Goal: Information Seeking & Learning: Learn about a topic

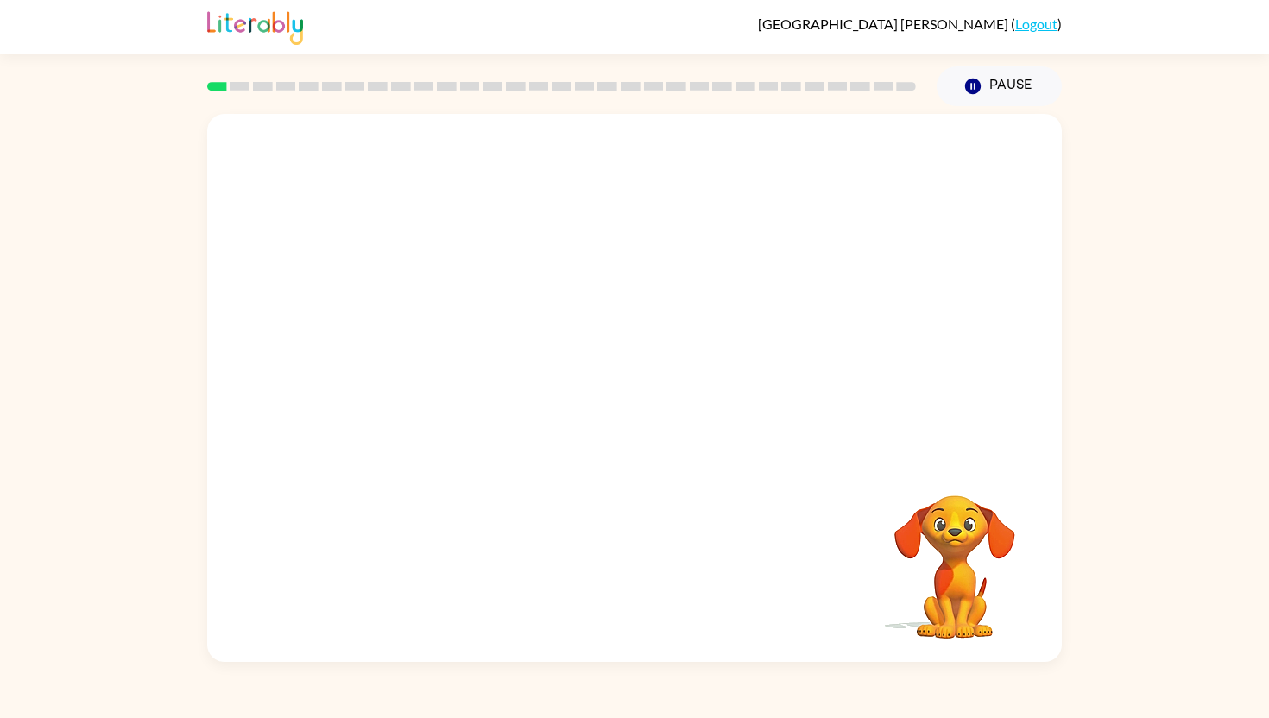
drag, startPoint x: 375, startPoint y: 377, endPoint x: 528, endPoint y: 278, distance: 182.3
click at [528, 279] on video "Your browser must support playing .mp4 files to use Literably. Please try using…" at bounding box center [634, 286] width 855 height 345
click at [630, 407] on icon "button" at bounding box center [635, 397] width 30 height 30
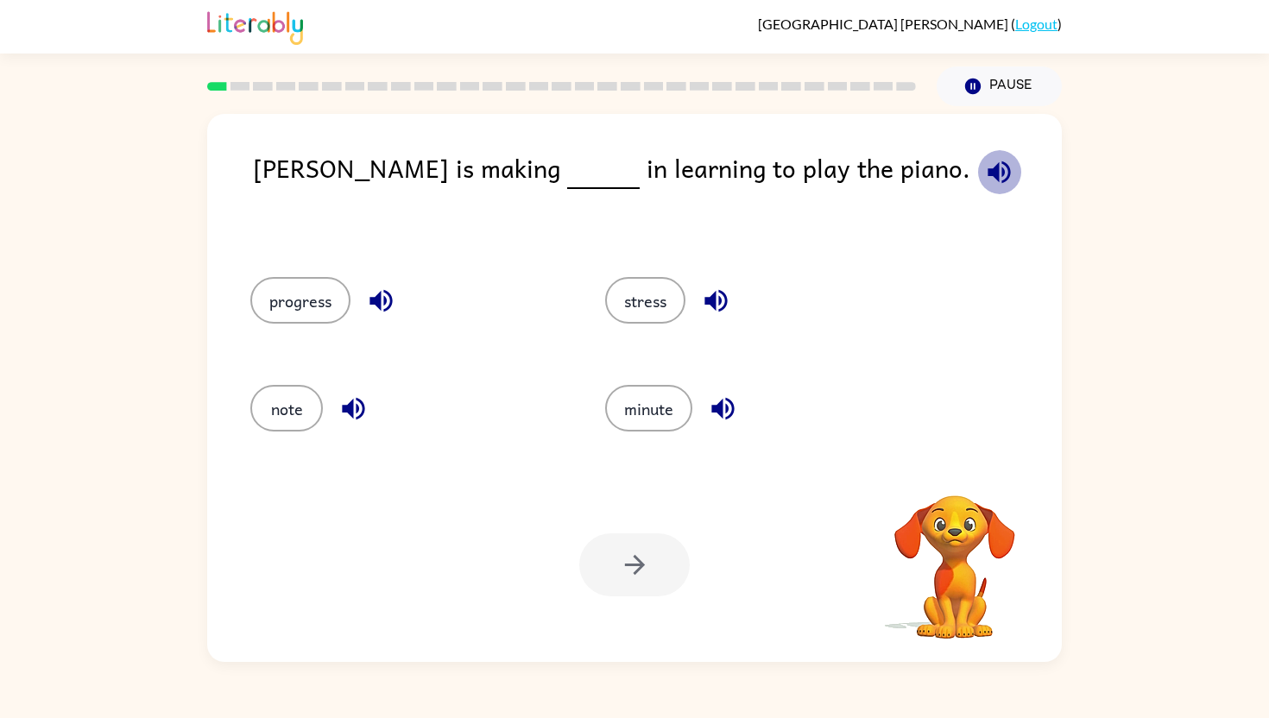
click at [988, 169] on icon "button" at bounding box center [999, 172] width 22 height 22
drag, startPoint x: 302, startPoint y: 305, endPoint x: 449, endPoint y: 149, distance: 214.4
click at [455, 146] on div "[PERSON_NAME] is making in learning to play the piano. progress stress note min…" at bounding box center [634, 388] width 855 height 548
click at [310, 287] on button "progress" at bounding box center [300, 300] width 100 height 47
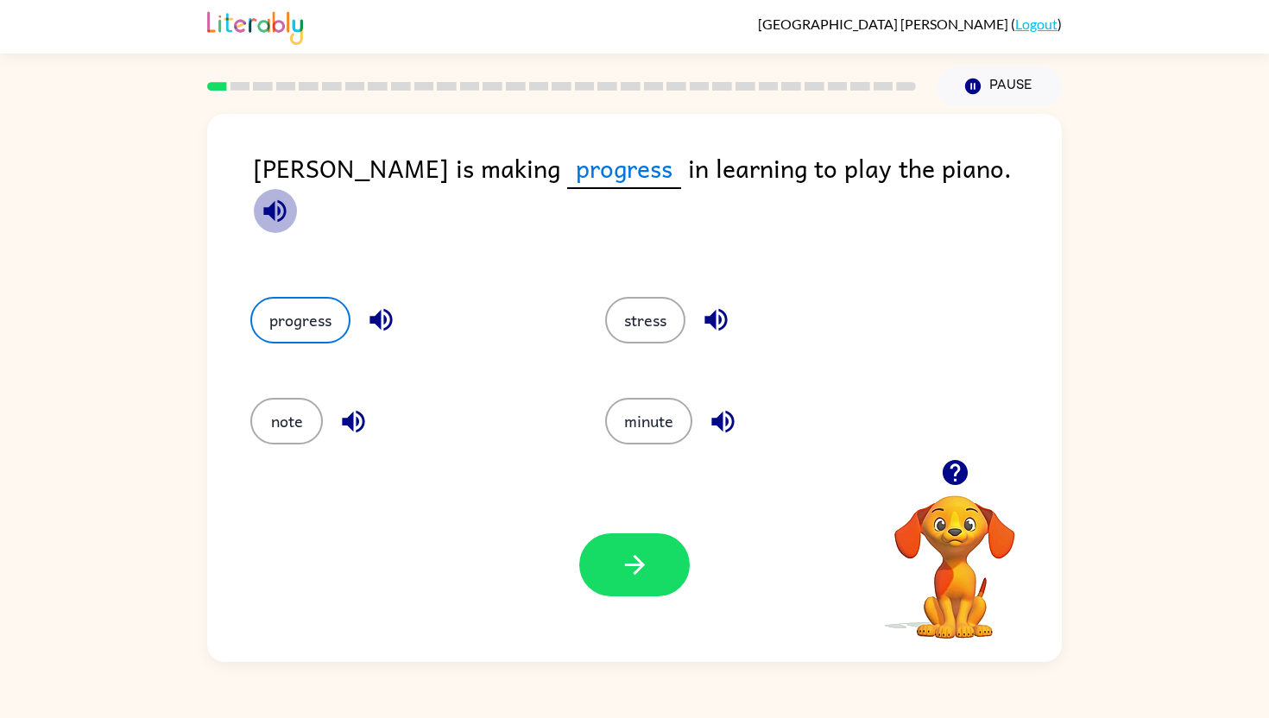
click at [286, 199] on icon "button" at bounding box center [274, 210] width 22 height 22
click at [638, 570] on icon "button" at bounding box center [634, 565] width 20 height 20
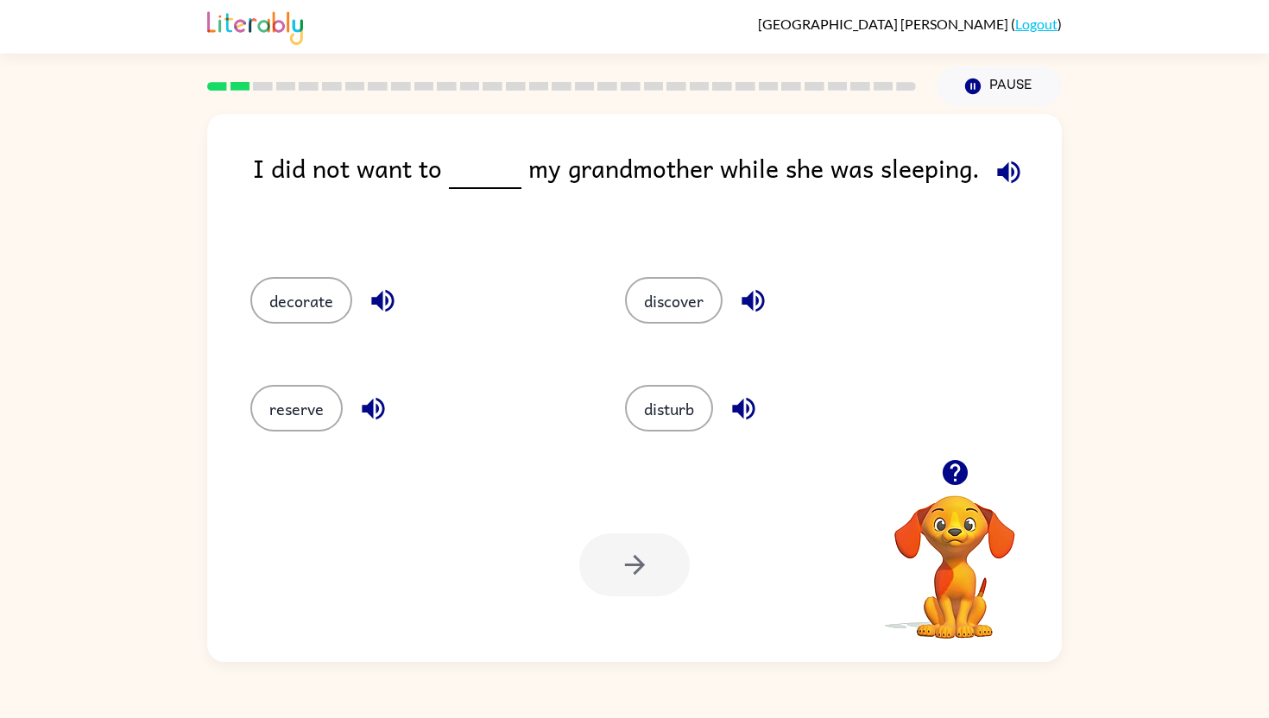
drag, startPoint x: 674, startPoint y: 421, endPoint x: 505, endPoint y: 216, distance: 265.0
click at [505, 216] on div "I did not want to my grandmother while she was sleeping. decorate discover rese…" at bounding box center [634, 388] width 855 height 548
click at [672, 415] on button "disturb" at bounding box center [669, 408] width 88 height 47
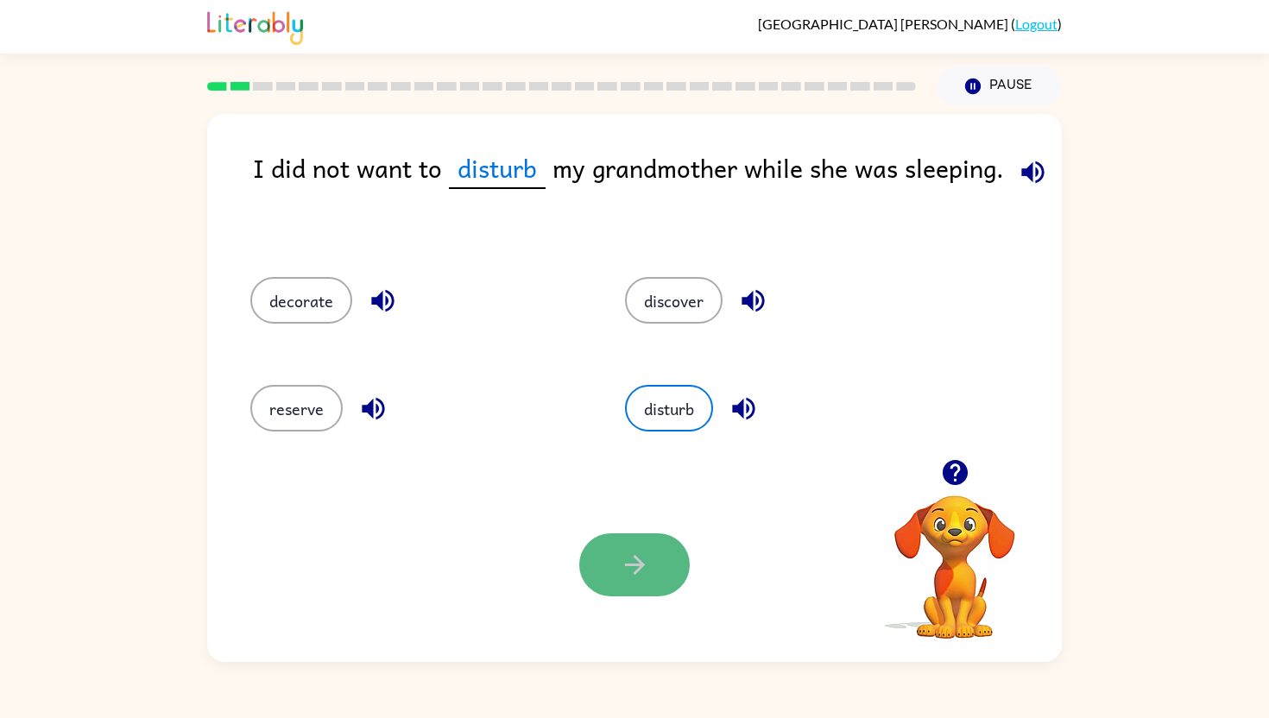
click at [624, 564] on icon "button" at bounding box center [634, 565] width 20 height 20
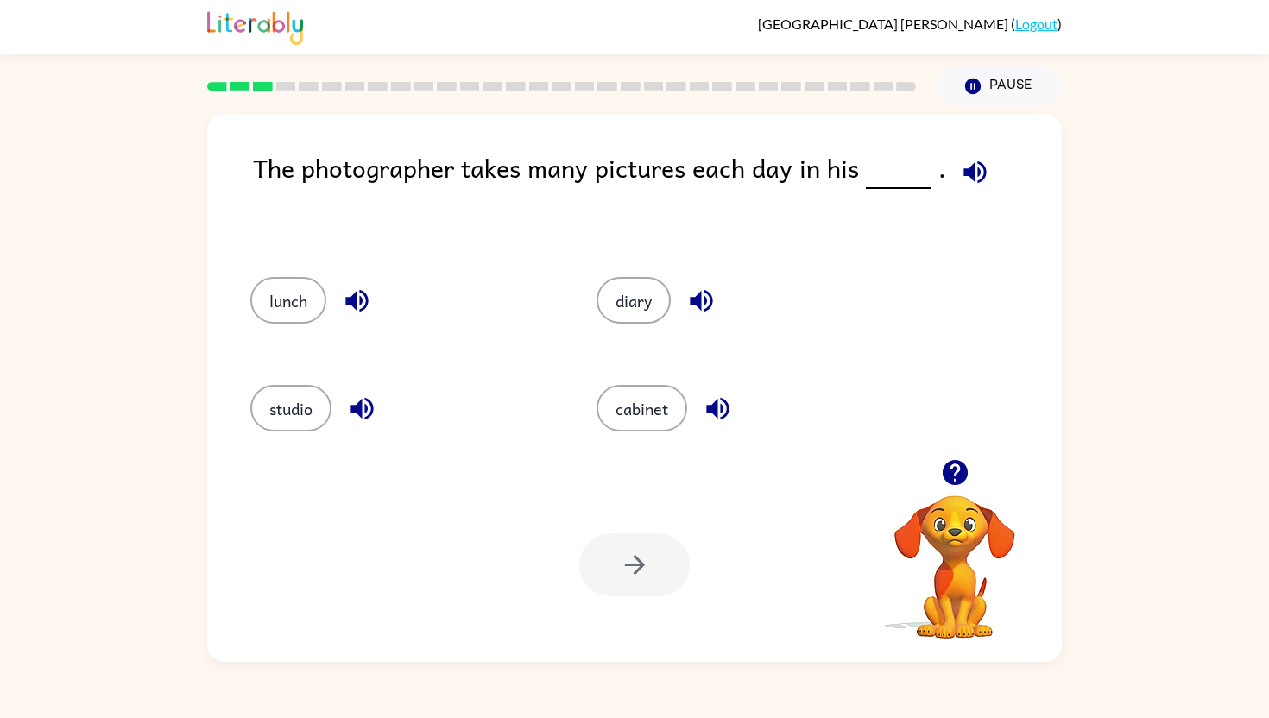
click at [960, 180] on icon "button" at bounding box center [975, 172] width 30 height 30
click at [253, 413] on button "studio" at bounding box center [290, 408] width 81 height 47
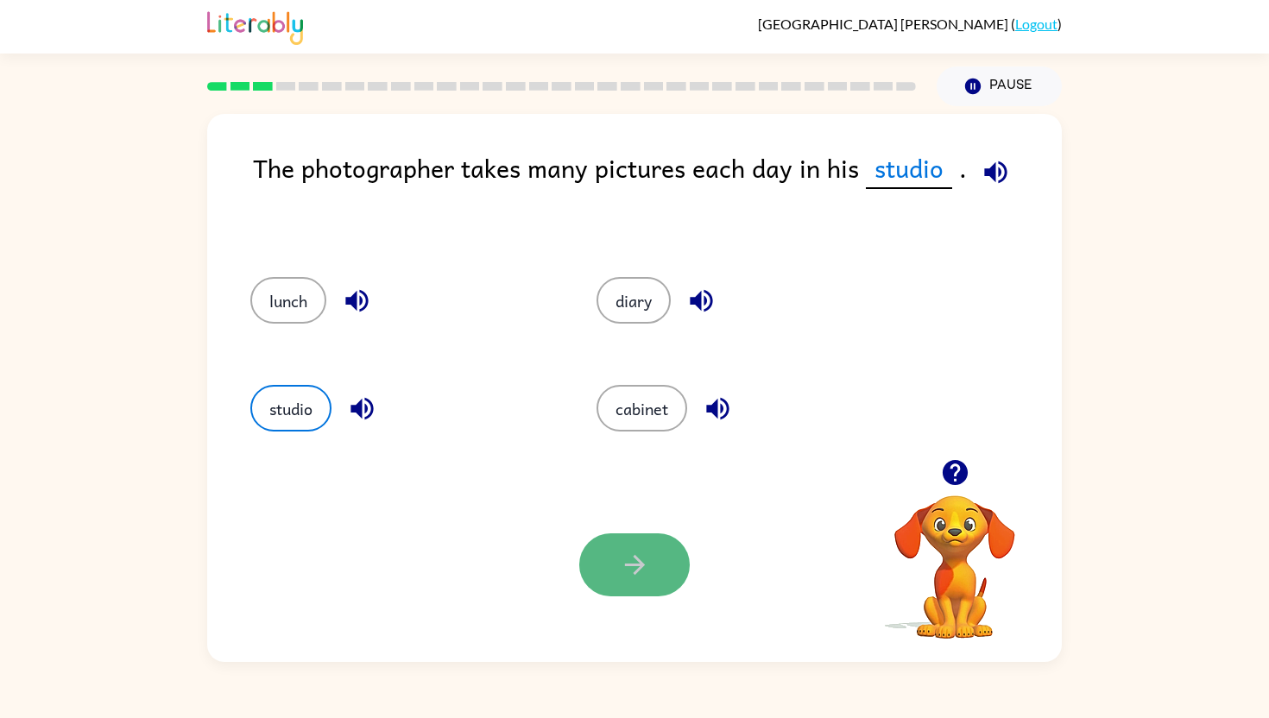
click at [623, 585] on button "button" at bounding box center [634, 565] width 111 height 63
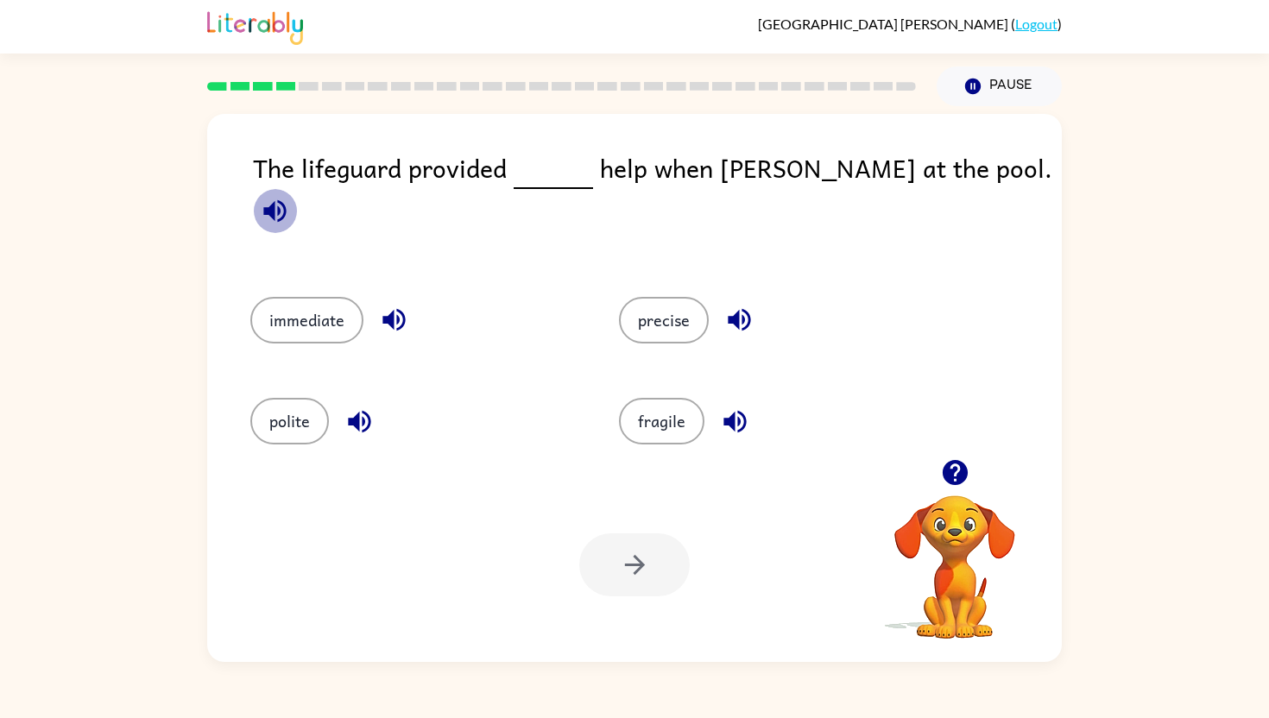
click at [290, 196] on icon "button" at bounding box center [275, 211] width 30 height 30
click at [307, 297] on button "immediate" at bounding box center [306, 320] width 113 height 47
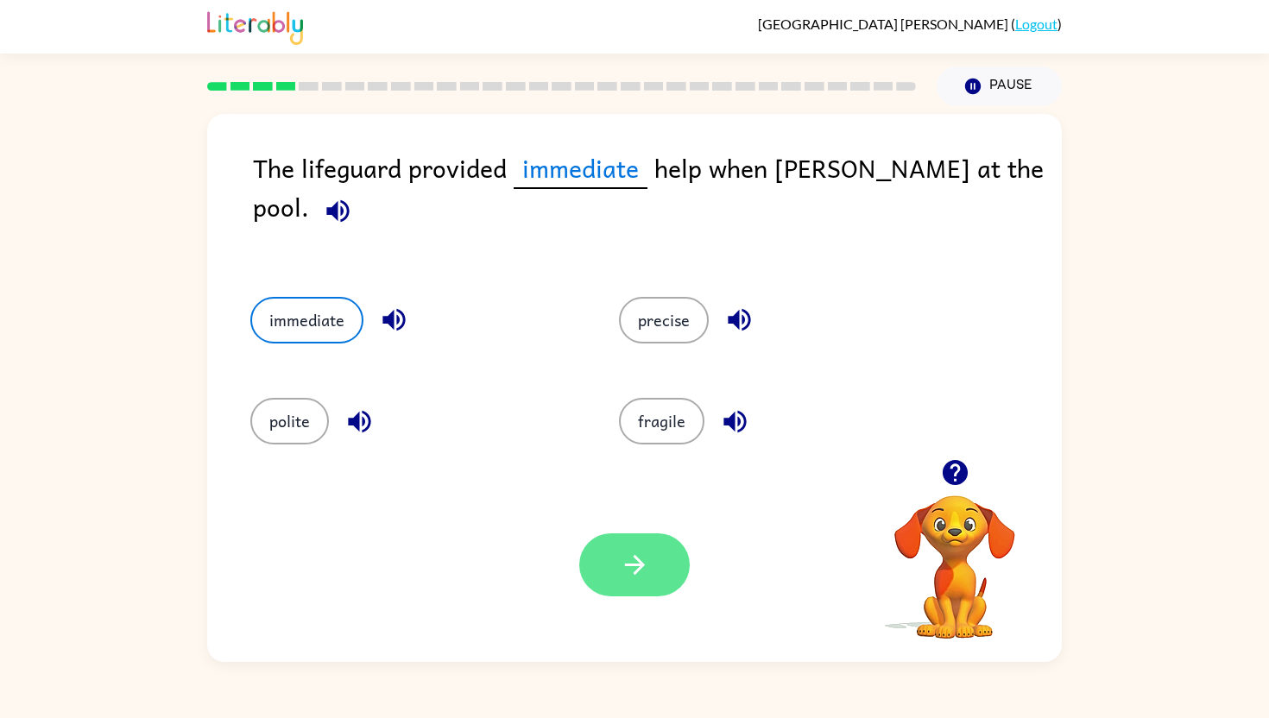
click at [631, 566] on icon "button" at bounding box center [635, 565] width 30 height 30
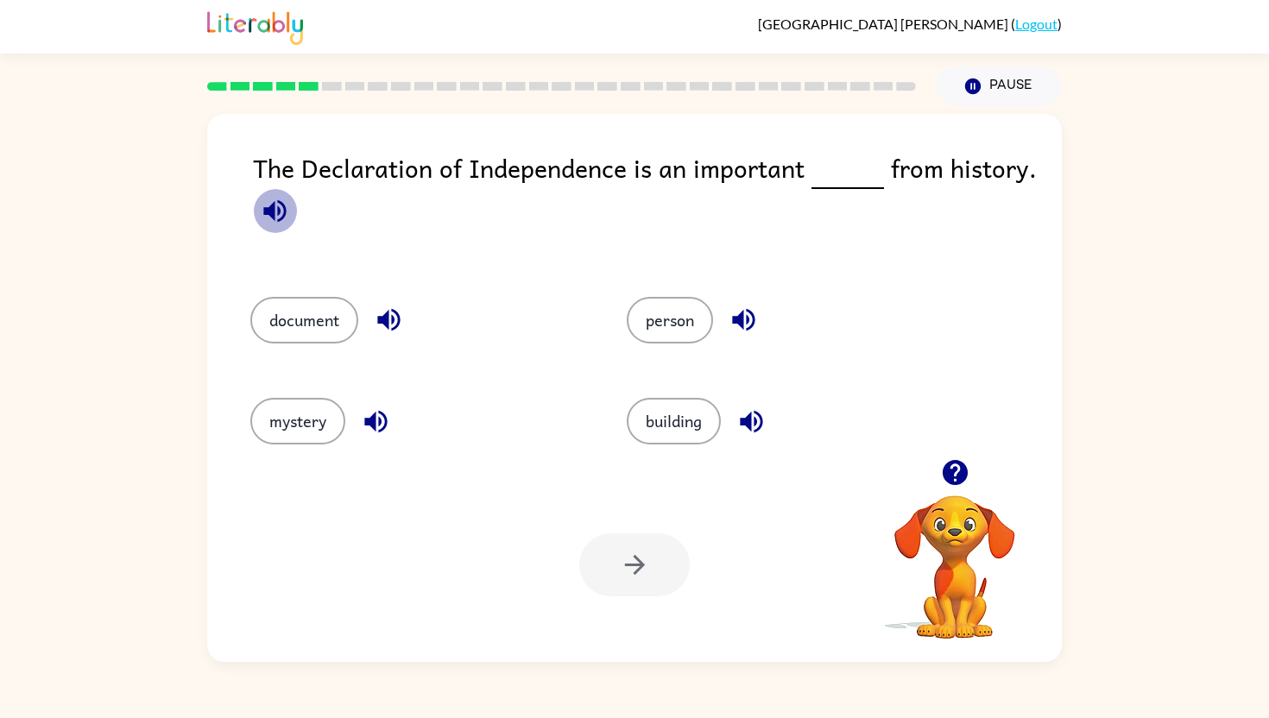
click at [278, 204] on icon "button" at bounding box center [275, 211] width 30 height 30
click at [307, 327] on button "document" at bounding box center [304, 320] width 108 height 47
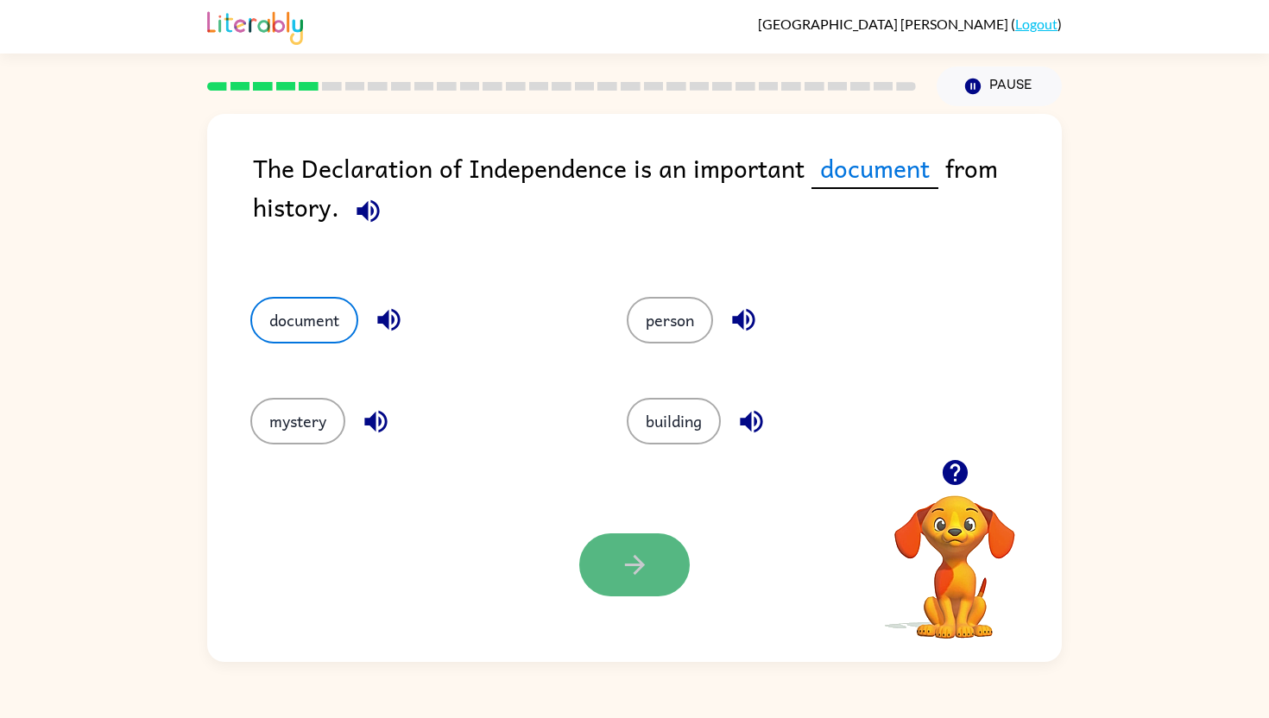
click at [617, 581] on button "button" at bounding box center [634, 565] width 111 height 63
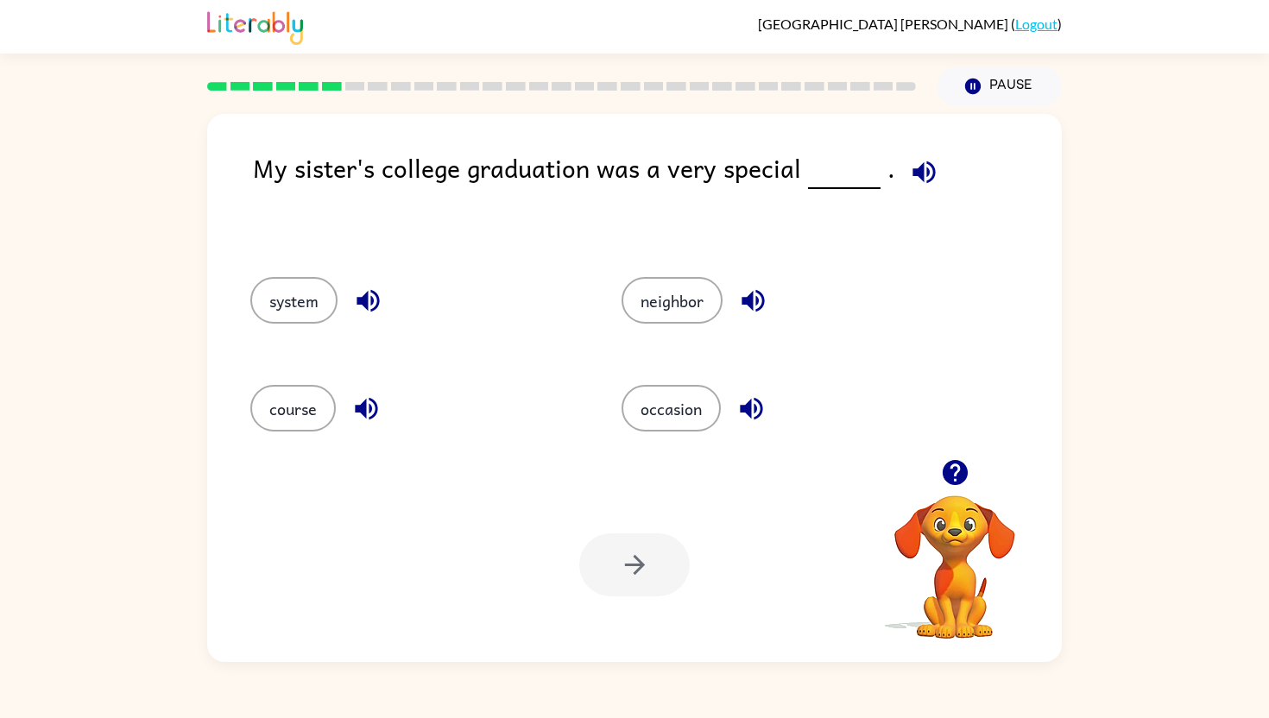
click at [951, 478] on icon "button" at bounding box center [954, 472] width 25 height 25
click at [921, 168] on icon "button" at bounding box center [924, 172] width 30 height 30
click at [638, 414] on button "occasion" at bounding box center [671, 408] width 99 height 47
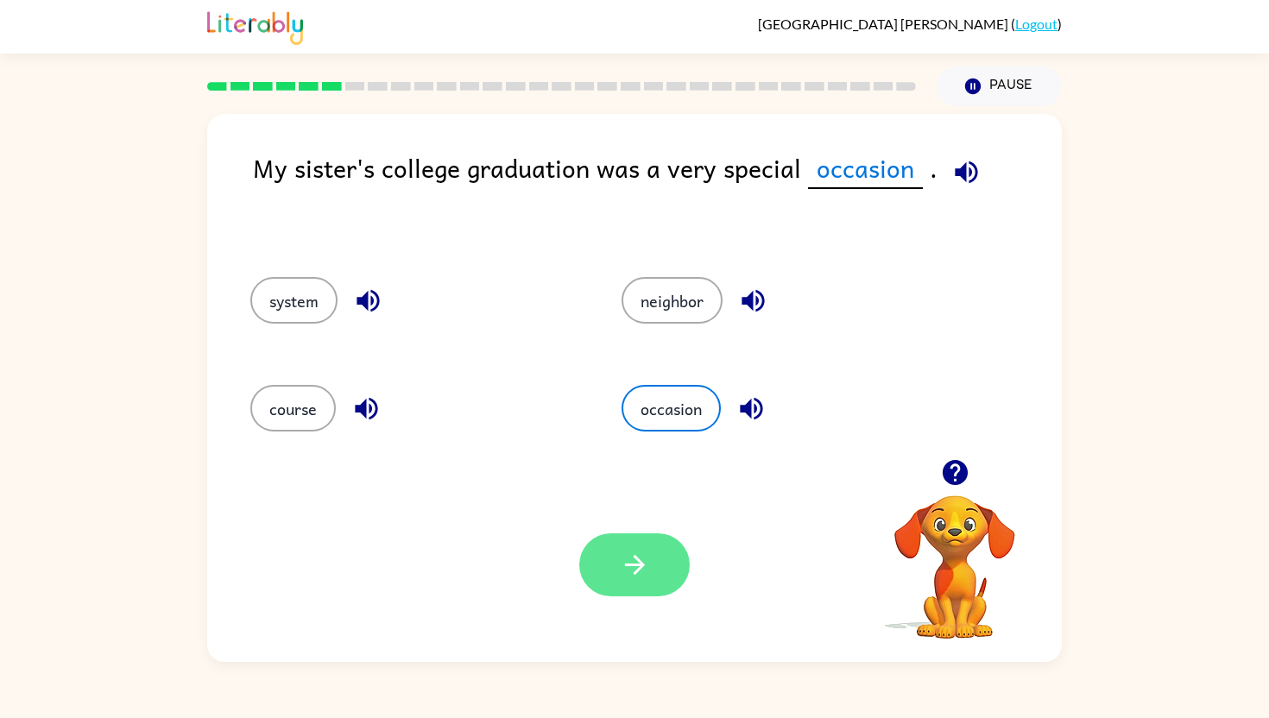
click at [620, 561] on icon "button" at bounding box center [635, 565] width 30 height 30
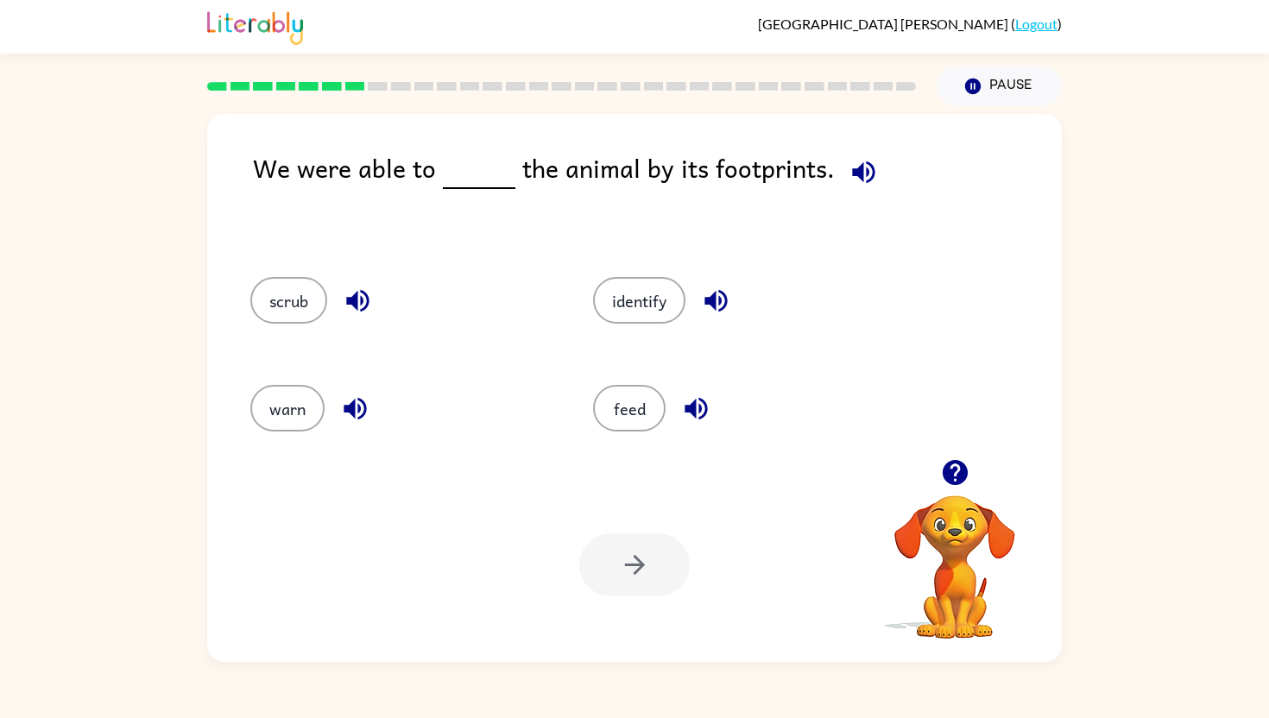
click at [854, 180] on icon "button" at bounding box center [863, 172] width 22 height 22
click at [659, 291] on button "identify" at bounding box center [639, 300] width 92 height 47
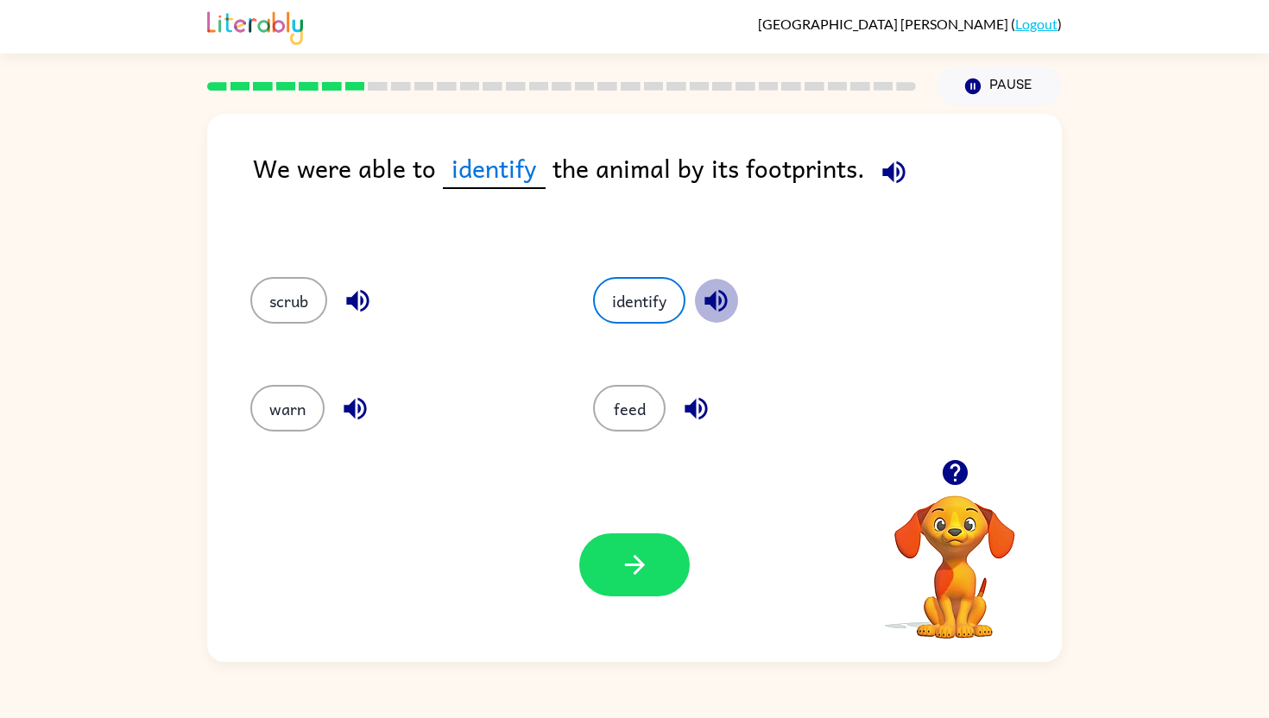
click at [717, 310] on icon "button" at bounding box center [716, 301] width 22 height 22
click at [607, 572] on button "button" at bounding box center [634, 565] width 111 height 63
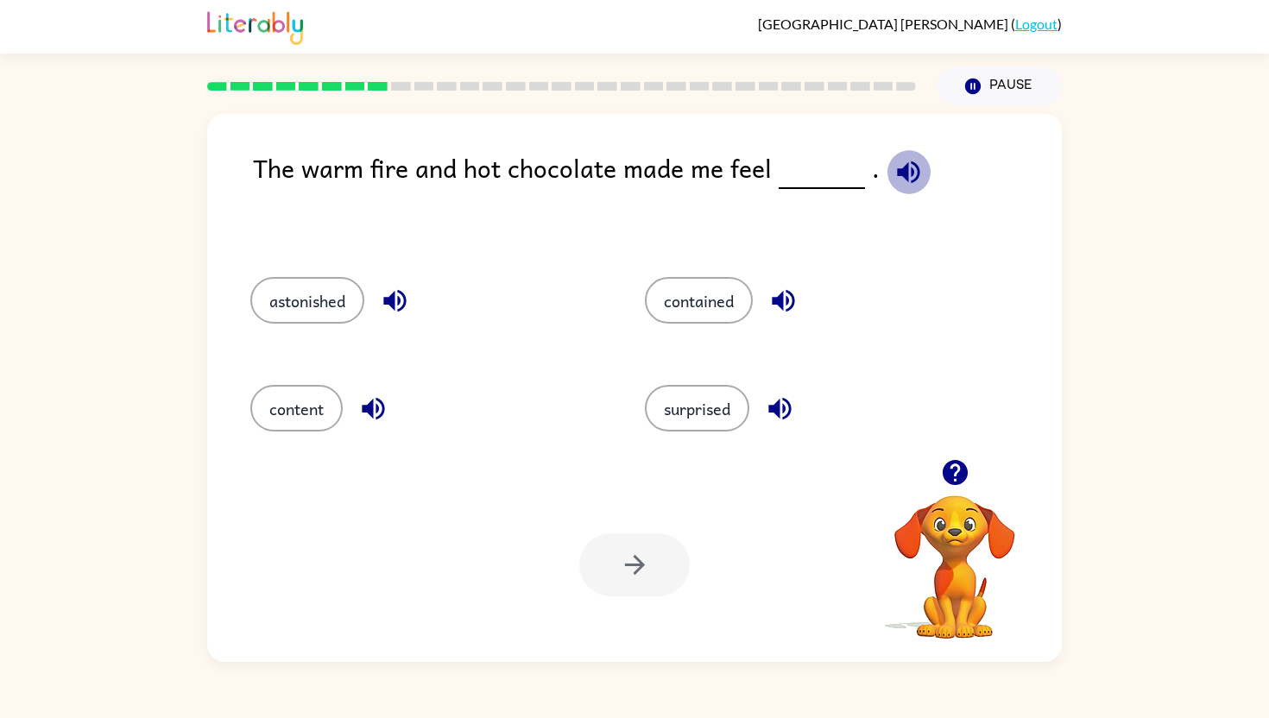
click at [897, 168] on icon "button" at bounding box center [908, 172] width 22 height 22
click at [391, 298] on icon "button" at bounding box center [394, 301] width 22 height 22
click at [794, 304] on icon "button" at bounding box center [783, 301] width 22 height 22
click at [376, 416] on icon "button" at bounding box center [373, 409] width 30 height 30
click at [789, 399] on icon "button" at bounding box center [780, 409] width 22 height 22
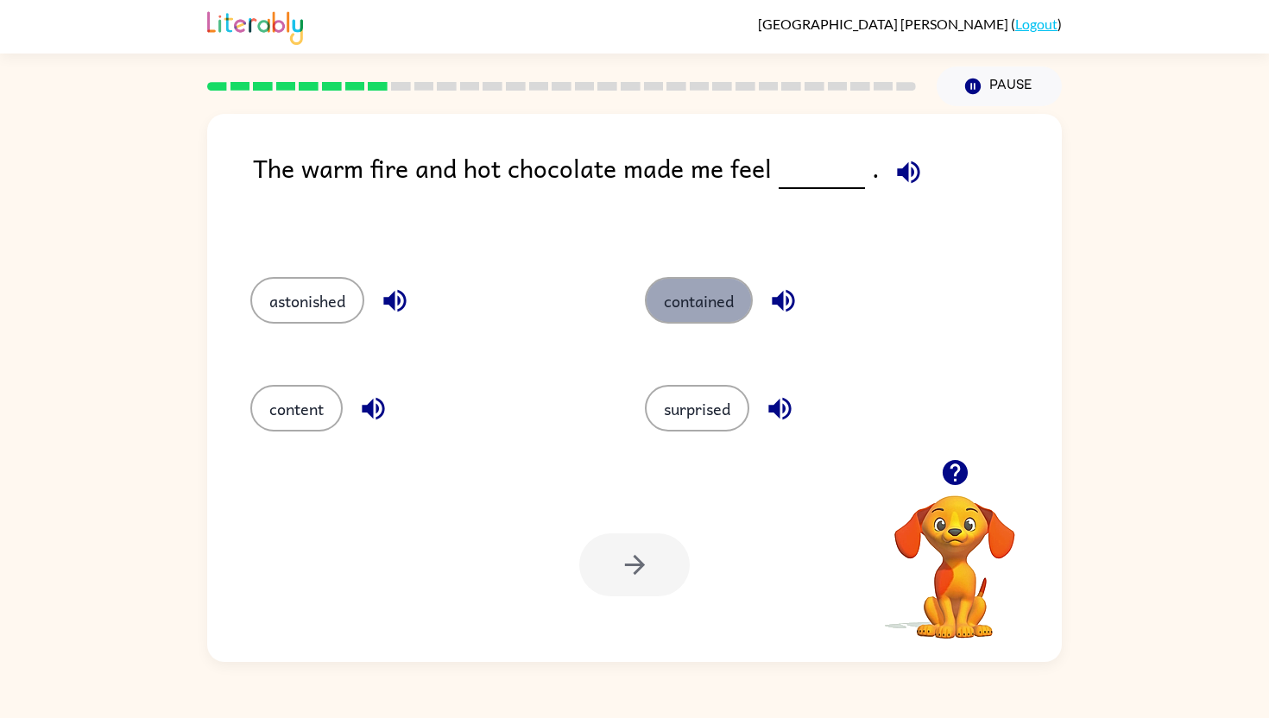
click at [710, 314] on button "contained" at bounding box center [699, 300] width 108 height 47
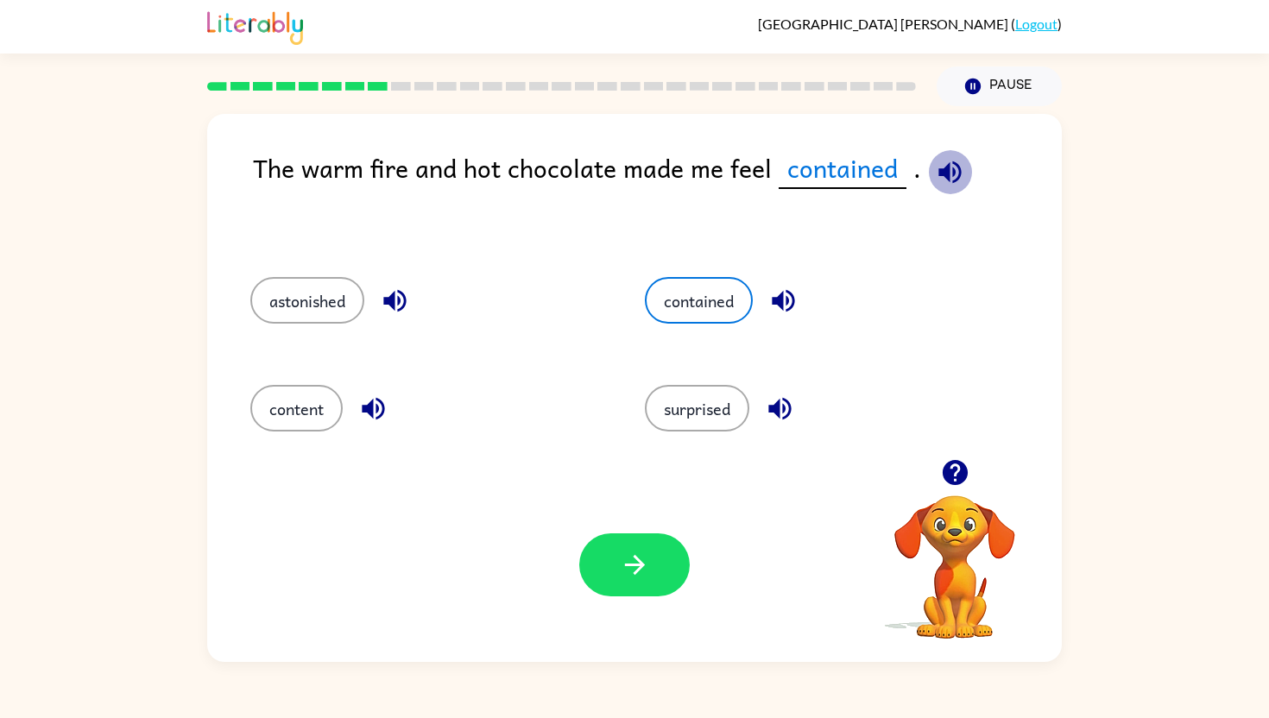
click at [939, 172] on icon "button" at bounding box center [950, 172] width 22 height 22
click at [779, 294] on icon "button" at bounding box center [784, 301] width 30 height 30
click at [383, 309] on icon "button" at bounding box center [395, 301] width 30 height 30
click at [624, 586] on button "button" at bounding box center [634, 565] width 111 height 63
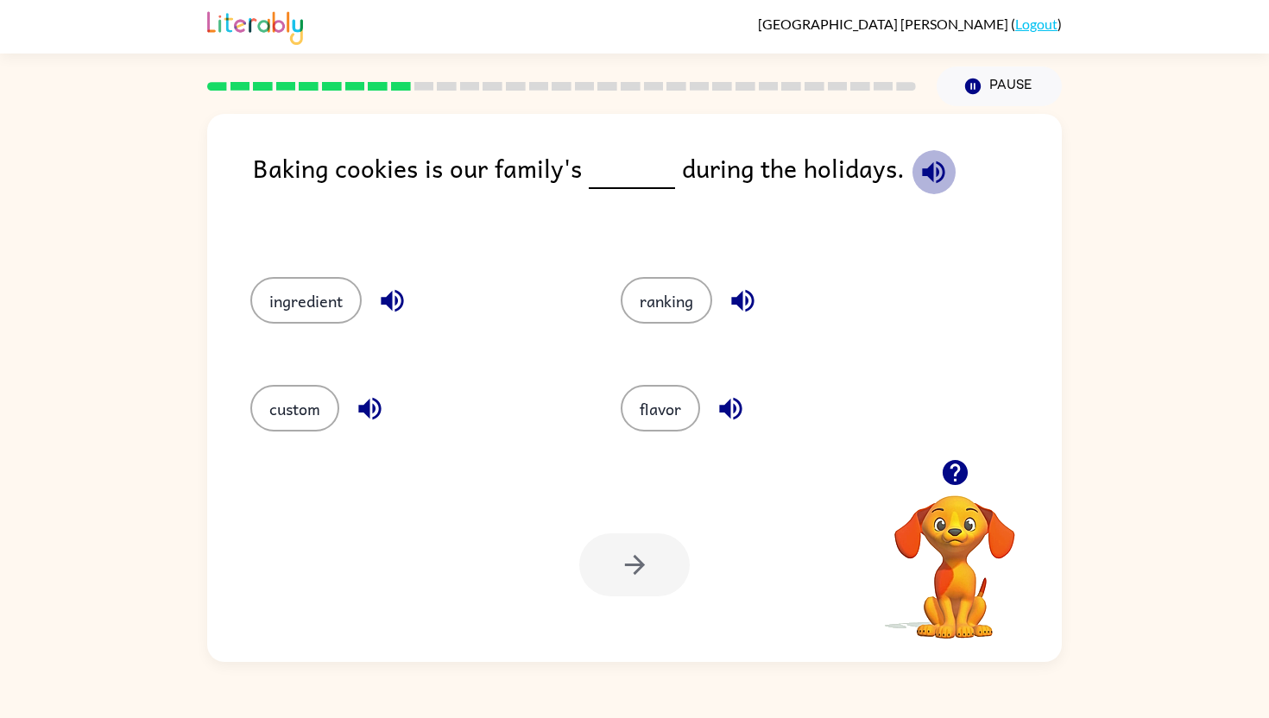
click at [919, 179] on icon "button" at bounding box center [934, 172] width 30 height 30
click at [386, 307] on icon "button" at bounding box center [392, 301] width 30 height 30
click at [748, 317] on button "button" at bounding box center [743, 301] width 44 height 44
click at [731, 403] on icon "button" at bounding box center [730, 409] width 22 height 22
click at [370, 416] on icon "button" at bounding box center [369, 409] width 22 height 22
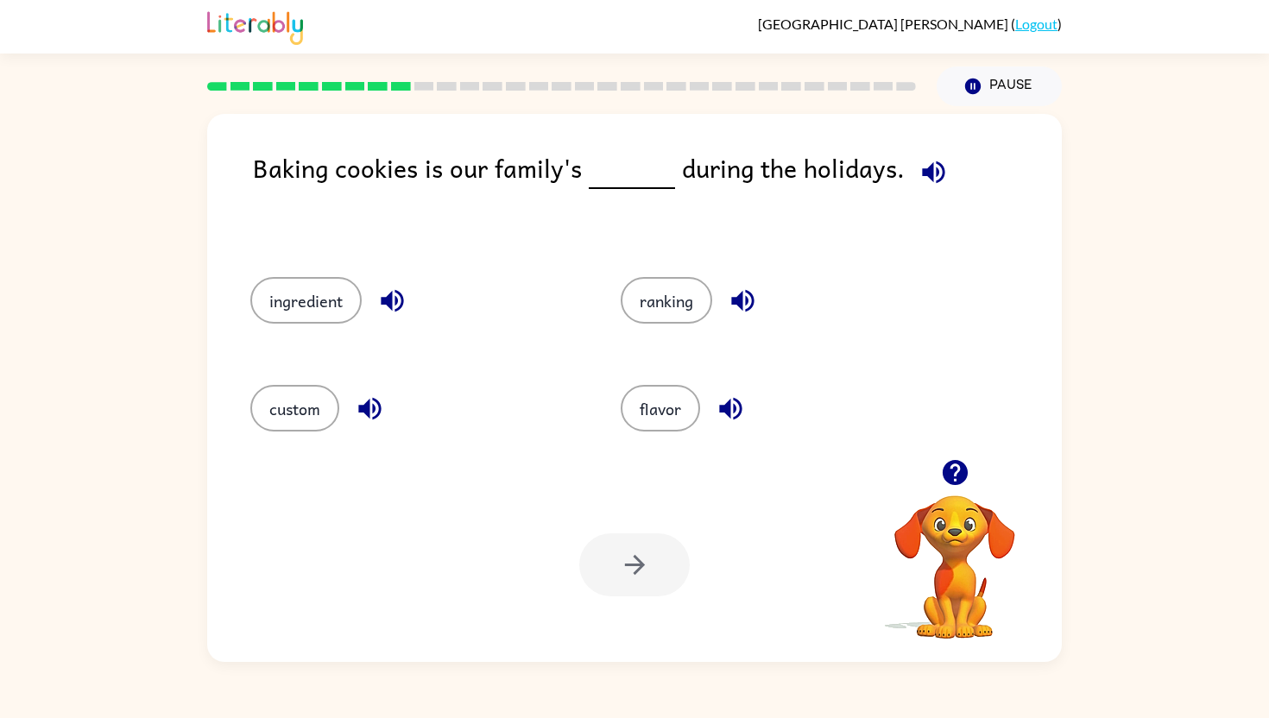
drag, startPoint x: 282, startPoint y: 415, endPoint x: 557, endPoint y: 187, distance: 357.5
click at [557, 187] on div "Baking cookies is our family's during the holidays. ingredient ranking custom f…" at bounding box center [634, 388] width 855 height 548
click at [307, 403] on button "custom" at bounding box center [294, 408] width 89 height 47
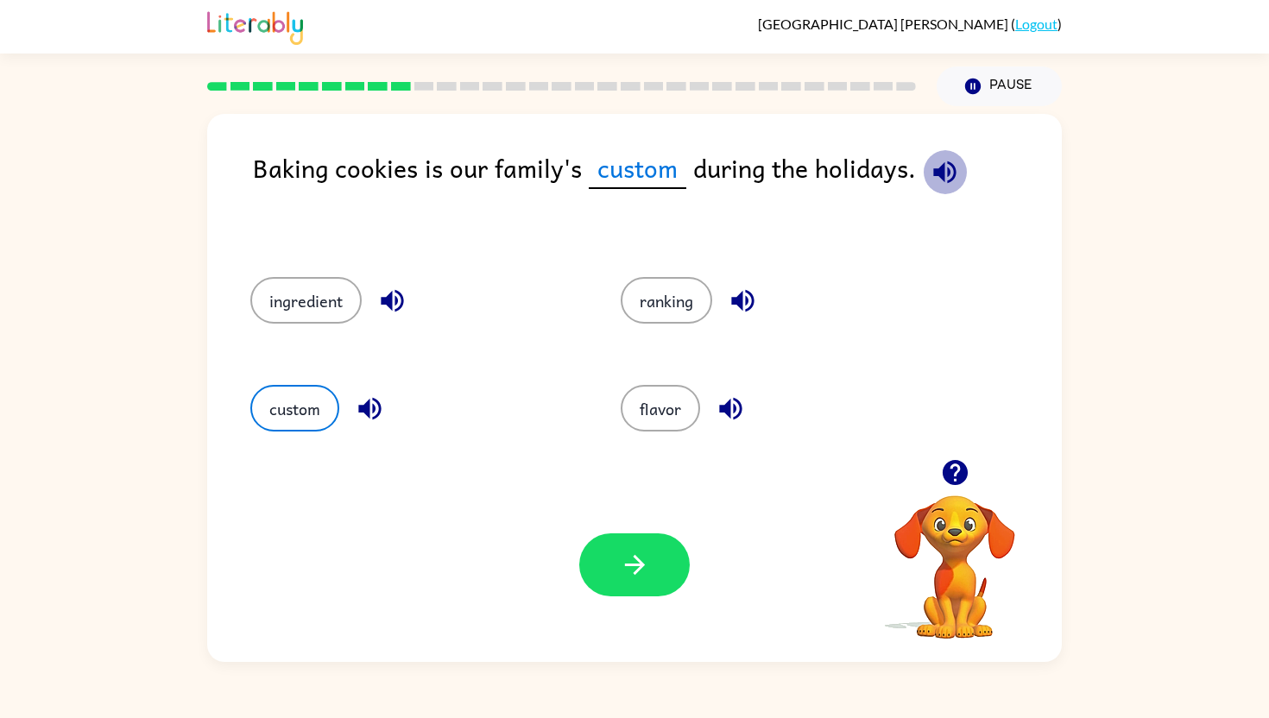
click at [934, 174] on icon "button" at bounding box center [945, 172] width 22 height 22
click at [359, 408] on icon "button" at bounding box center [370, 409] width 30 height 30
click at [941, 174] on icon "button" at bounding box center [945, 172] width 30 height 30
click at [948, 143] on div "Baking cookies is our family's custom during the holidays. ingredient ranking c…" at bounding box center [634, 388] width 855 height 548
click at [940, 186] on icon "button" at bounding box center [945, 172] width 30 height 30
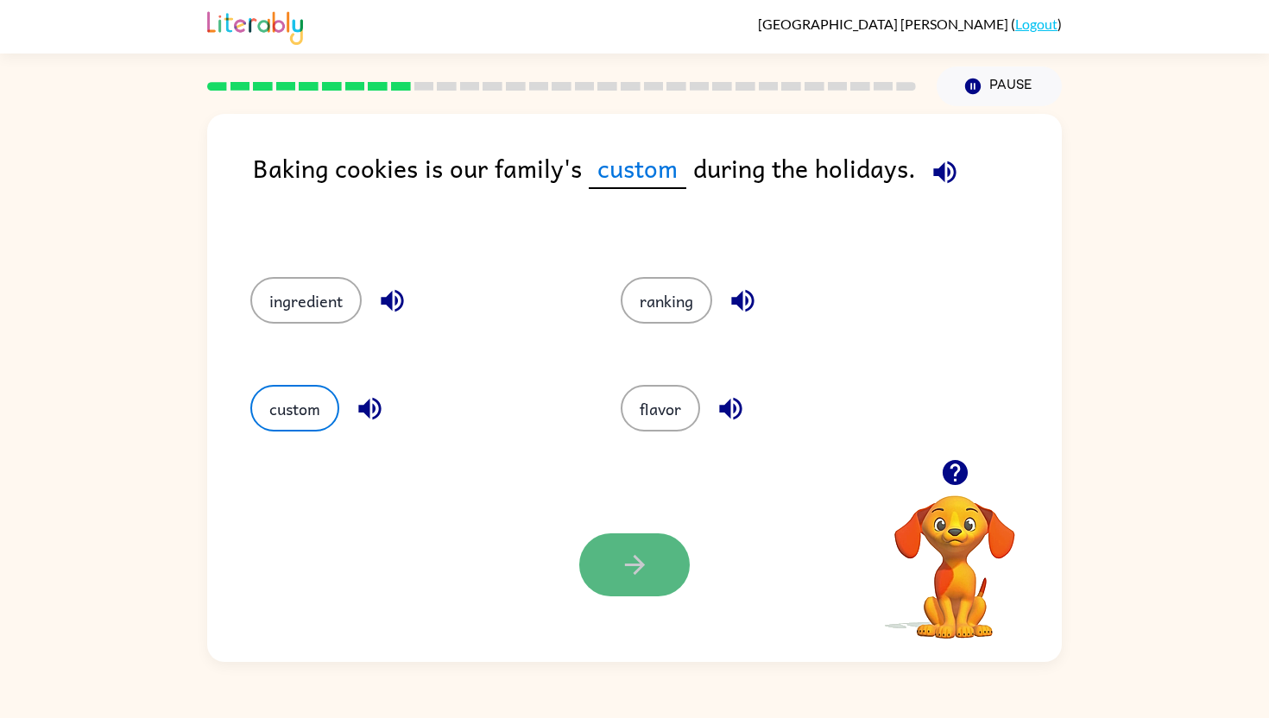
click at [620, 558] on icon "button" at bounding box center [635, 565] width 30 height 30
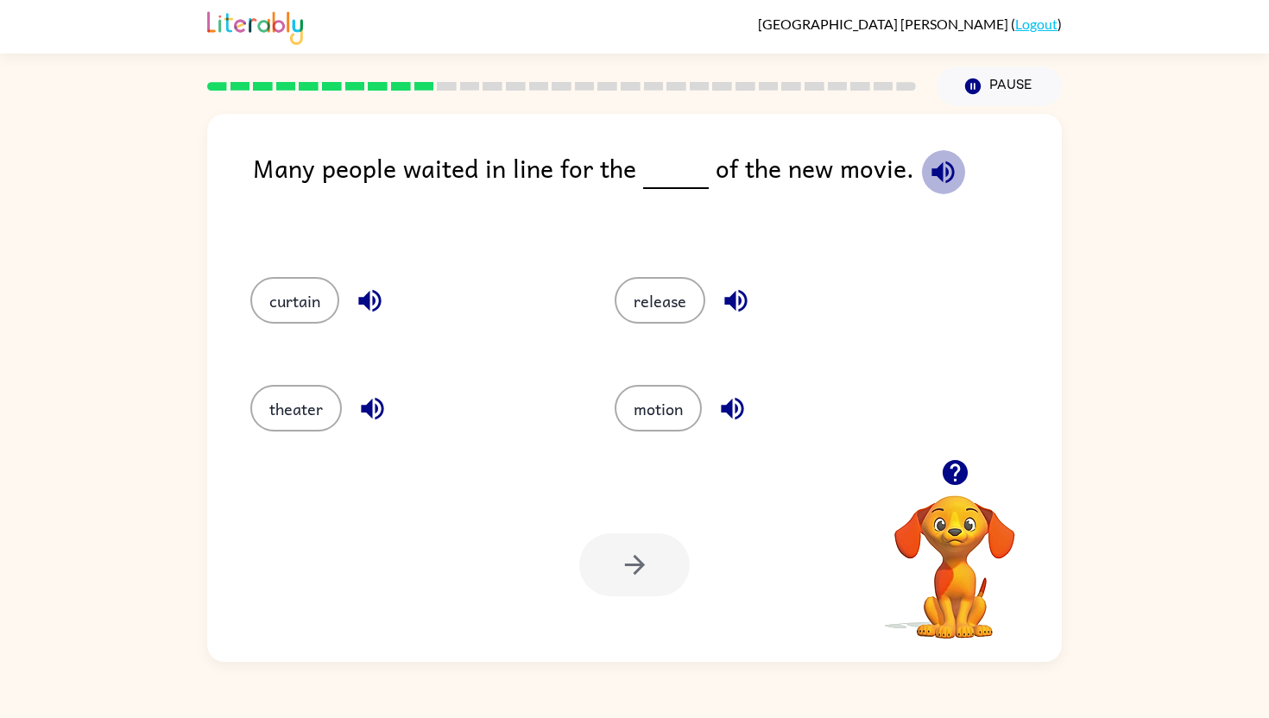
click at [934, 183] on icon "button" at bounding box center [943, 172] width 30 height 30
click at [653, 298] on button "release" at bounding box center [660, 300] width 91 height 47
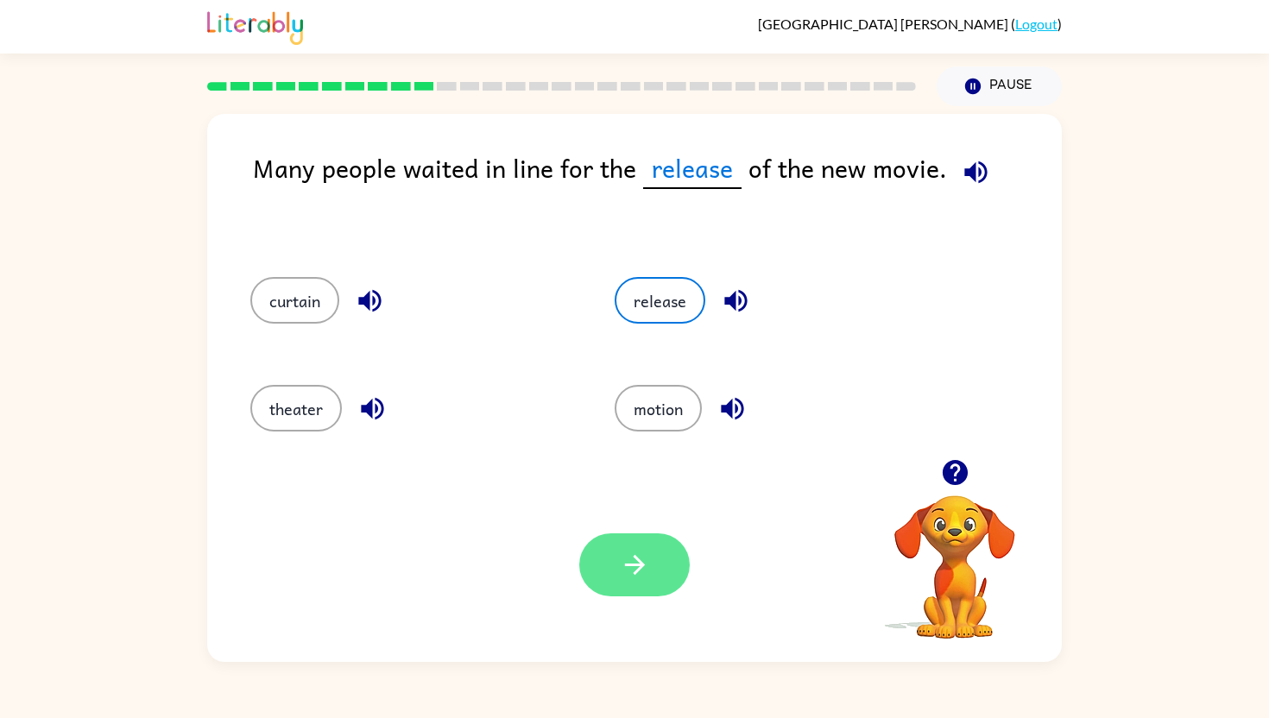
click at [626, 566] on icon "button" at bounding box center [634, 565] width 20 height 20
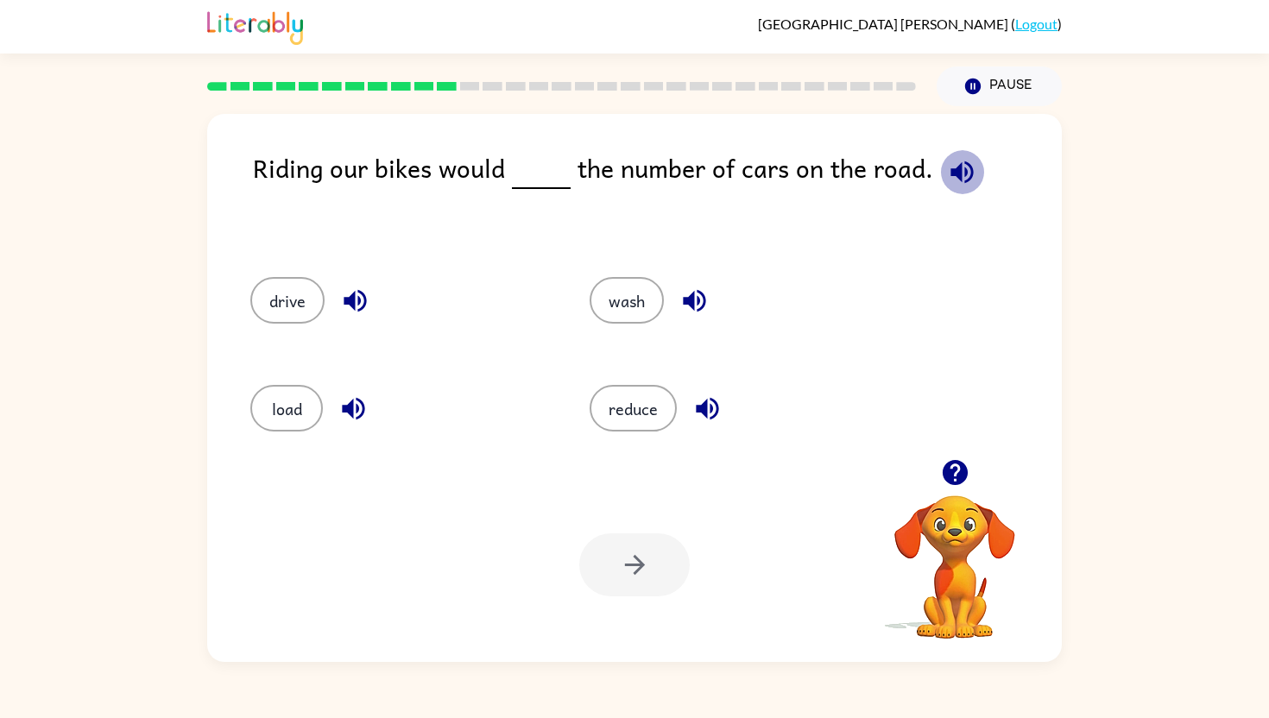
click at [944, 187] on button "button" at bounding box center [962, 172] width 44 height 44
click at [628, 398] on button "reduce" at bounding box center [633, 408] width 87 height 47
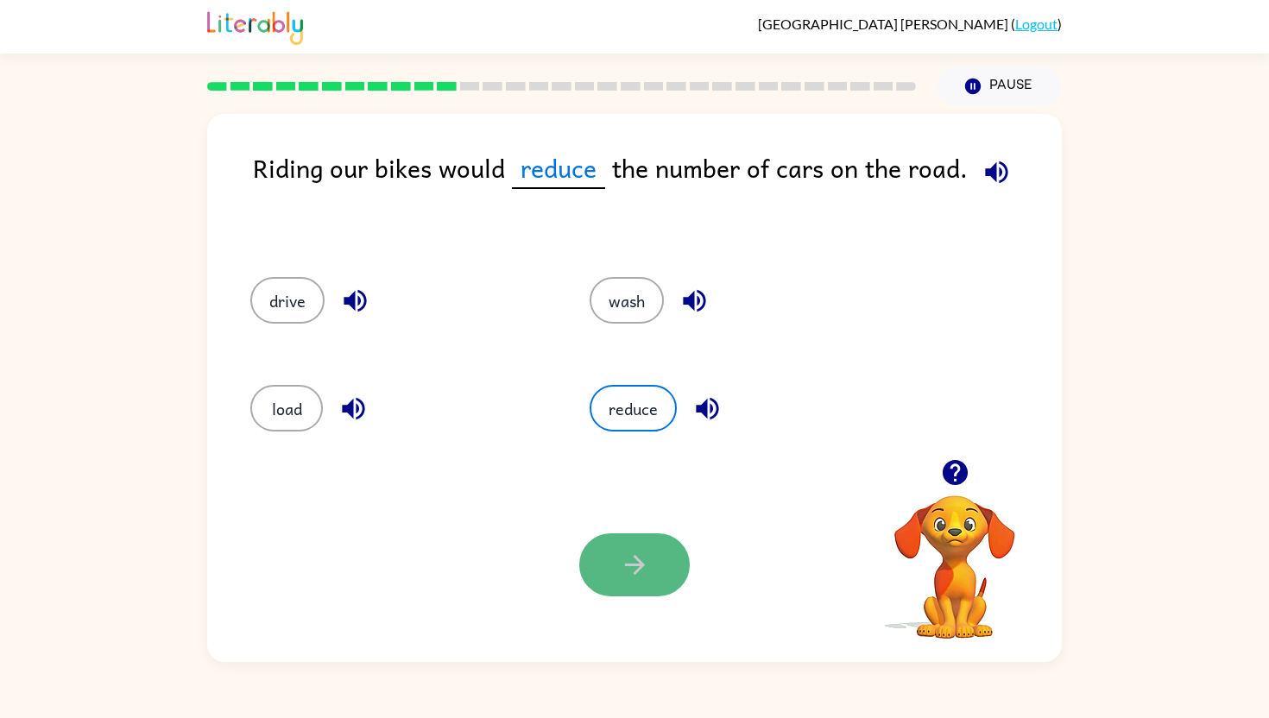
click at [616, 556] on button "button" at bounding box center [634, 565] width 111 height 63
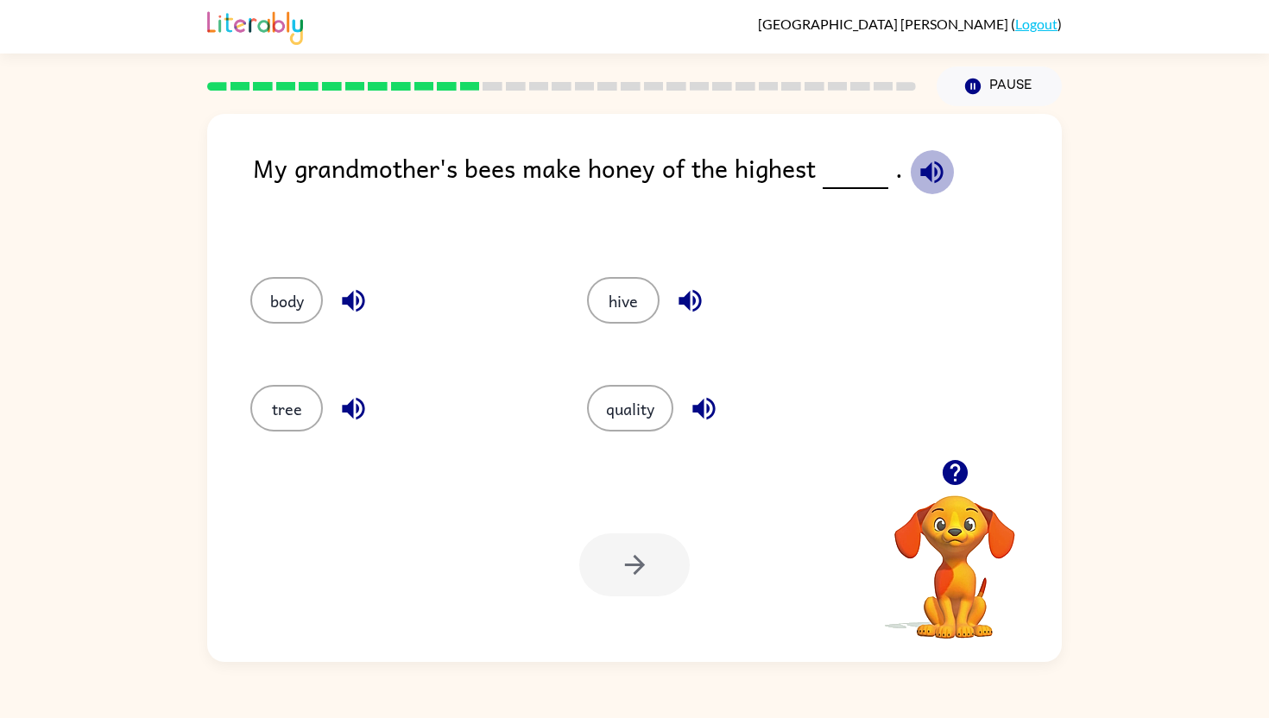
click at [922, 172] on icon "button" at bounding box center [932, 172] width 22 height 22
click at [649, 414] on button "quality" at bounding box center [630, 408] width 86 height 47
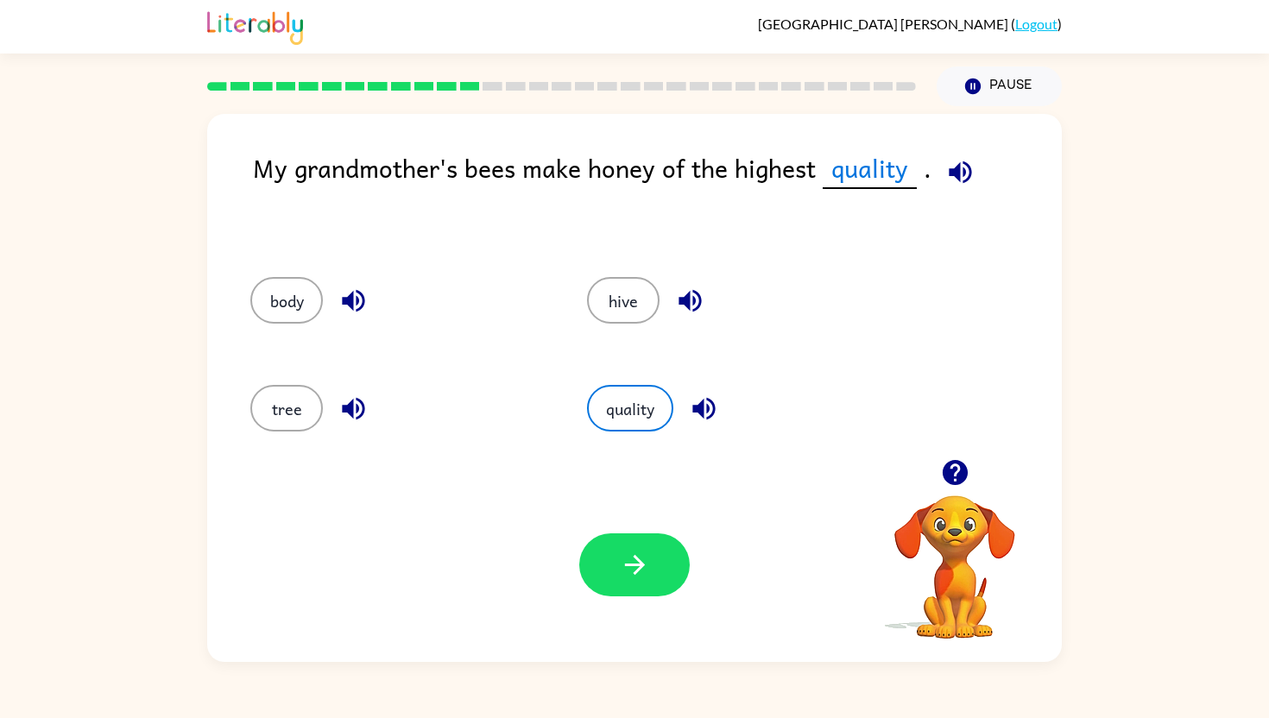
click at [960, 179] on icon "button" at bounding box center [961, 172] width 30 height 30
click at [700, 408] on icon "button" at bounding box center [704, 409] width 22 height 22
click at [958, 181] on icon "button" at bounding box center [961, 172] width 30 height 30
click at [966, 168] on icon "button" at bounding box center [960, 172] width 22 height 22
click at [708, 412] on icon "button" at bounding box center [704, 409] width 22 height 22
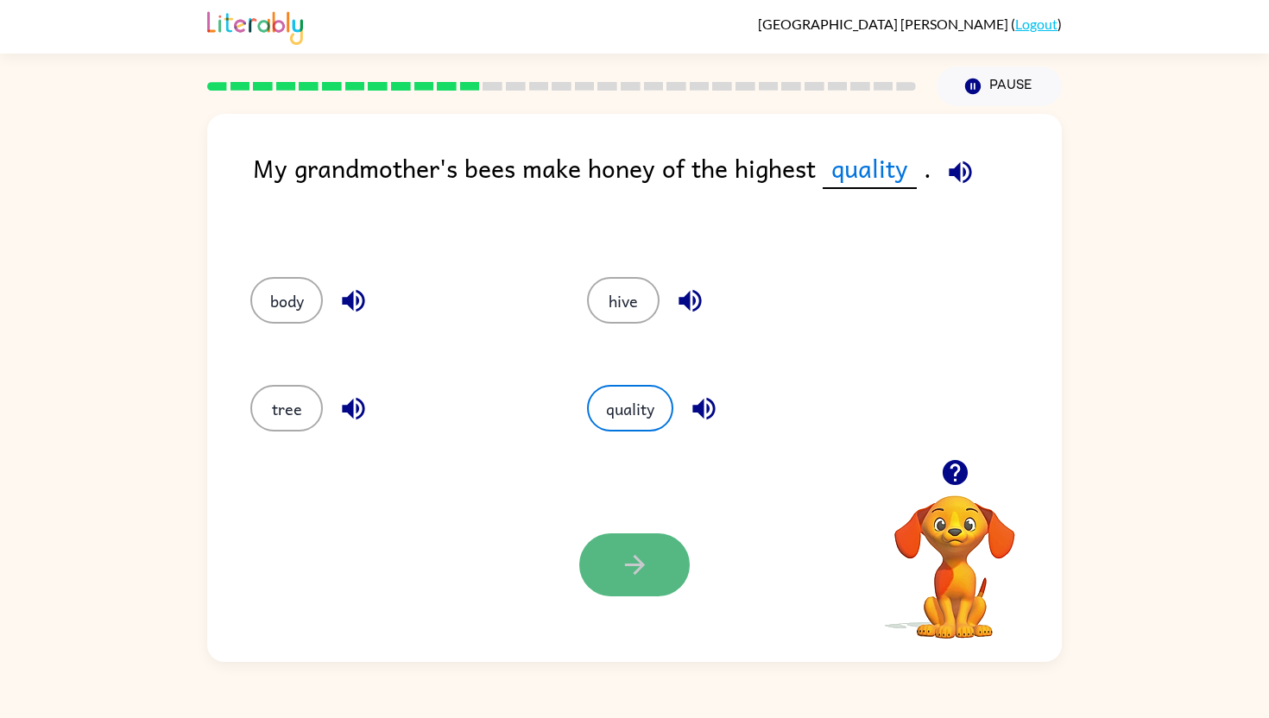
click at [630, 586] on button "button" at bounding box center [634, 565] width 111 height 63
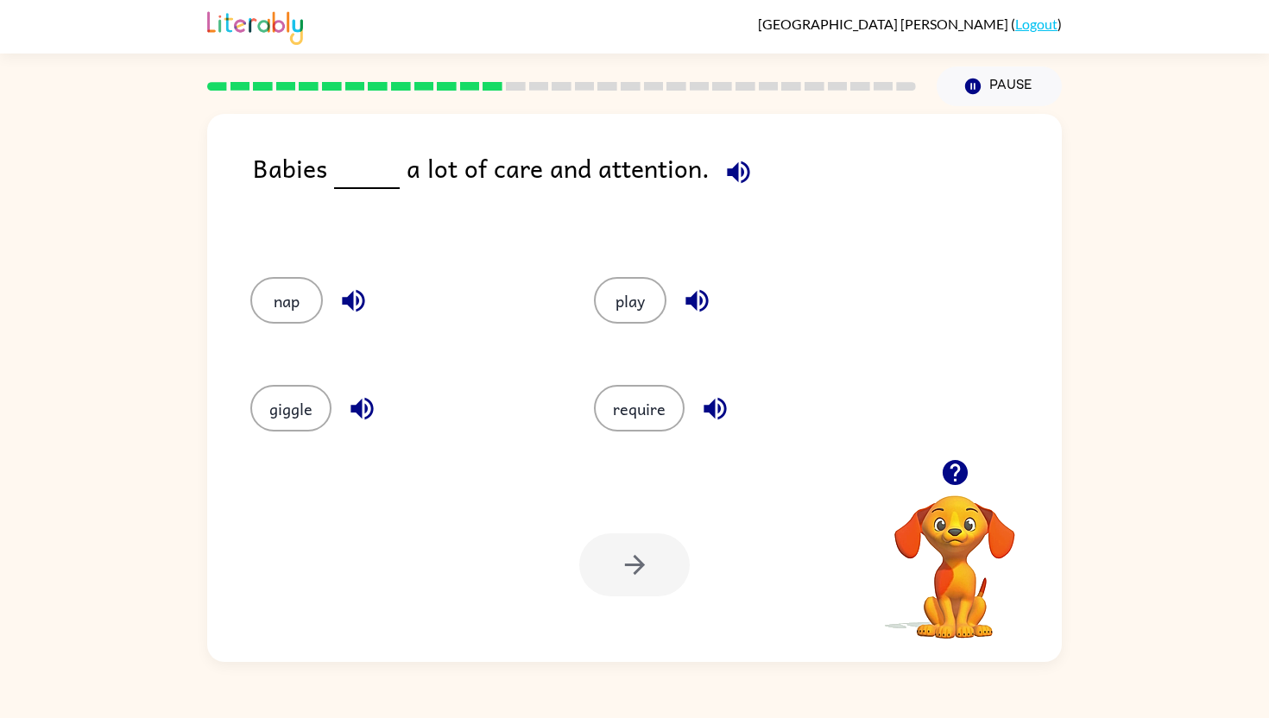
click at [725, 180] on icon "button" at bounding box center [739, 172] width 30 height 30
click at [642, 395] on button "require" at bounding box center [639, 408] width 91 height 47
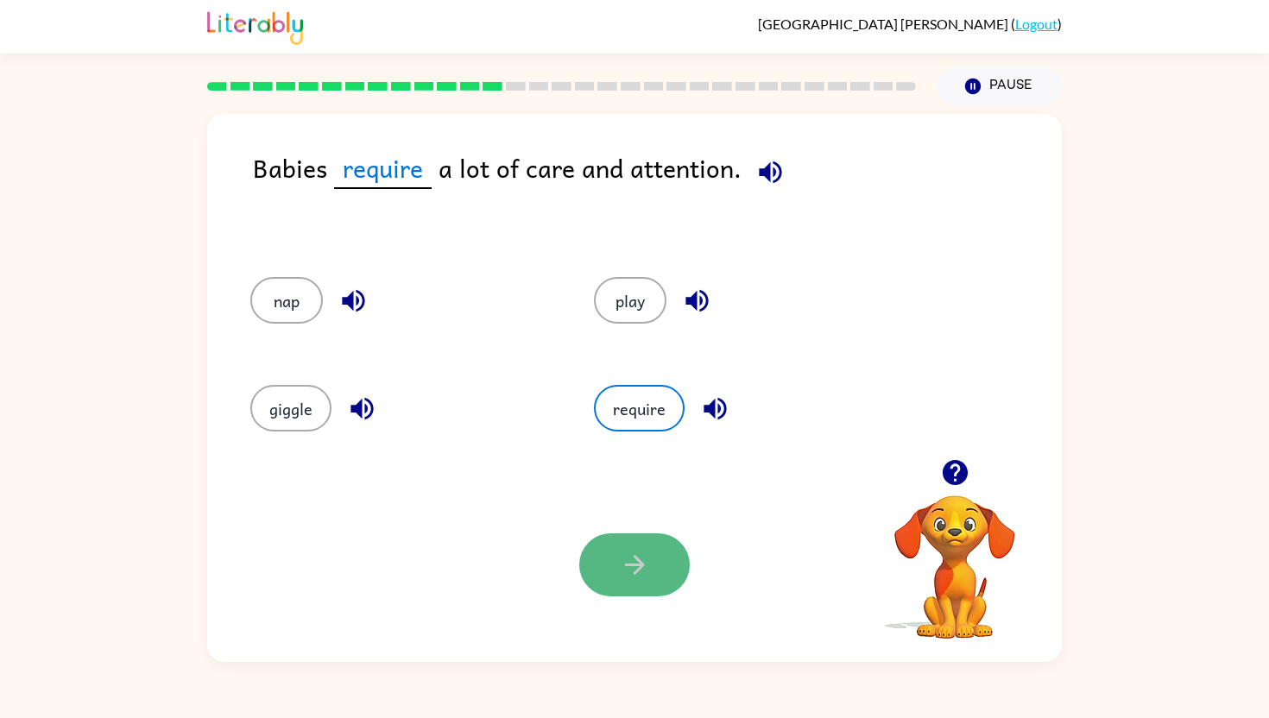
click at [613, 576] on button "button" at bounding box center [634, 565] width 111 height 63
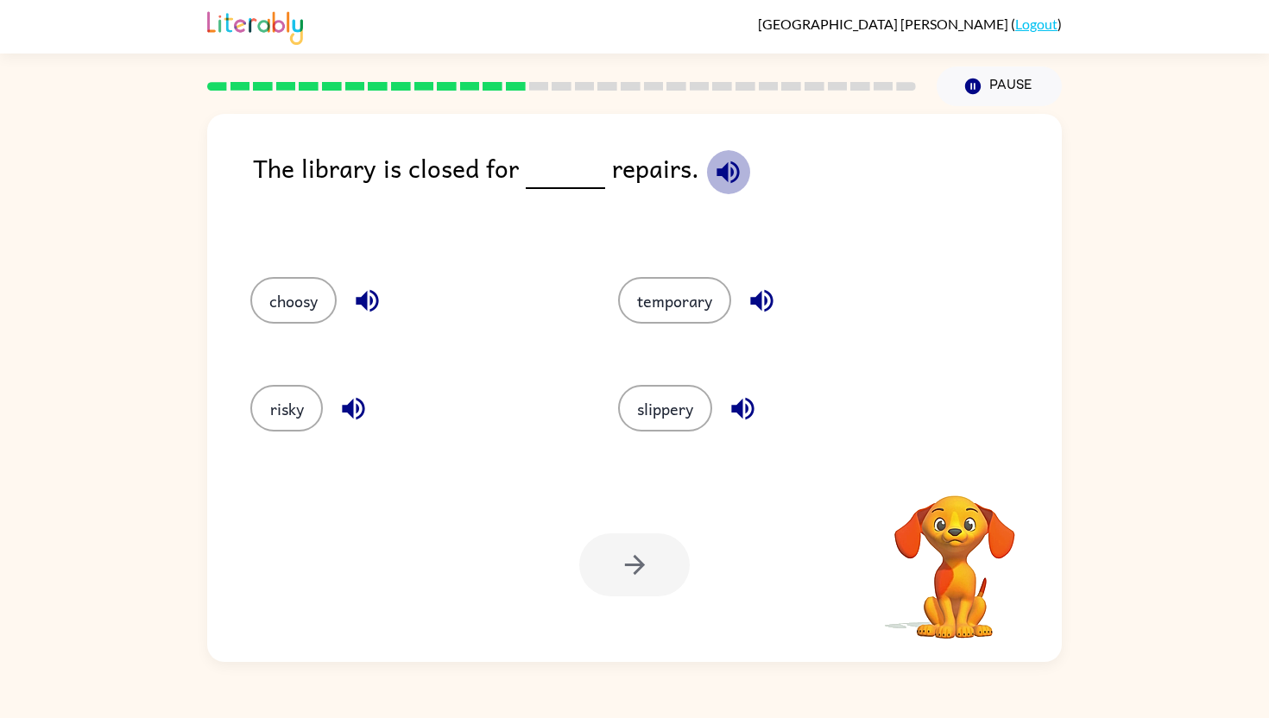
click at [725, 179] on icon "button" at bounding box center [728, 172] width 30 height 30
click at [680, 309] on button "temporary" at bounding box center [674, 300] width 113 height 47
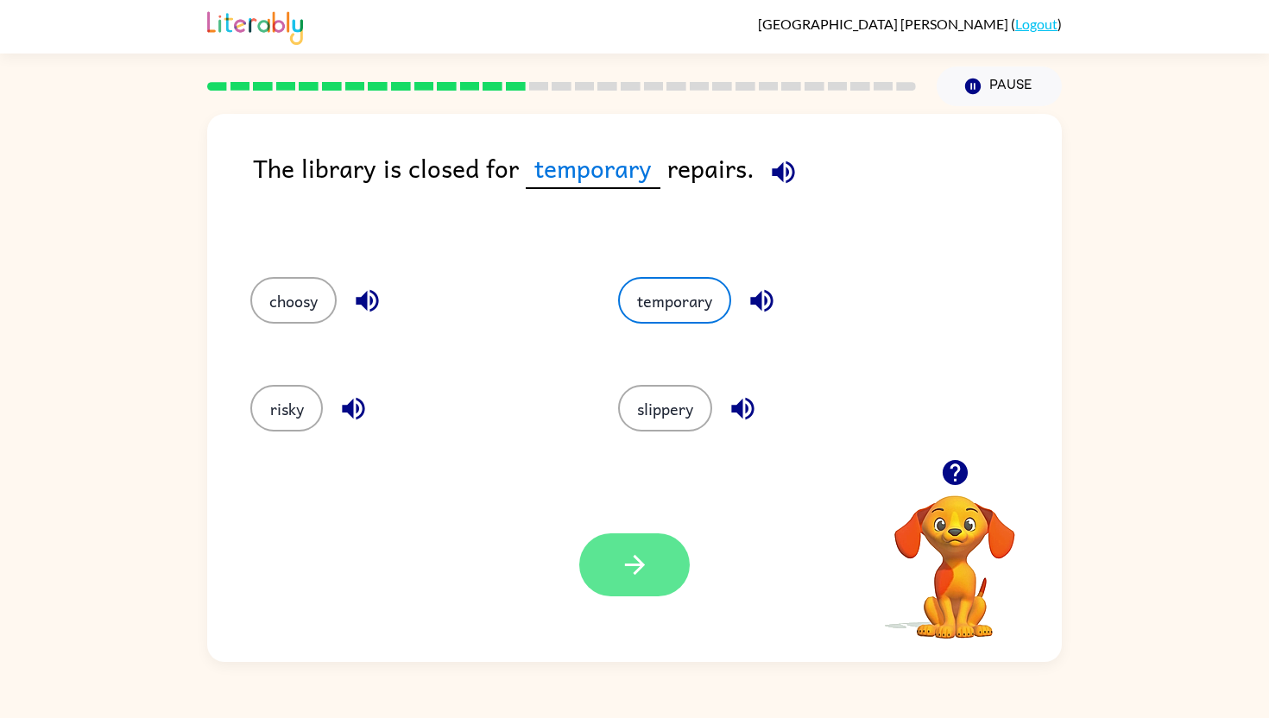
click at [646, 581] on button "button" at bounding box center [634, 565] width 111 height 63
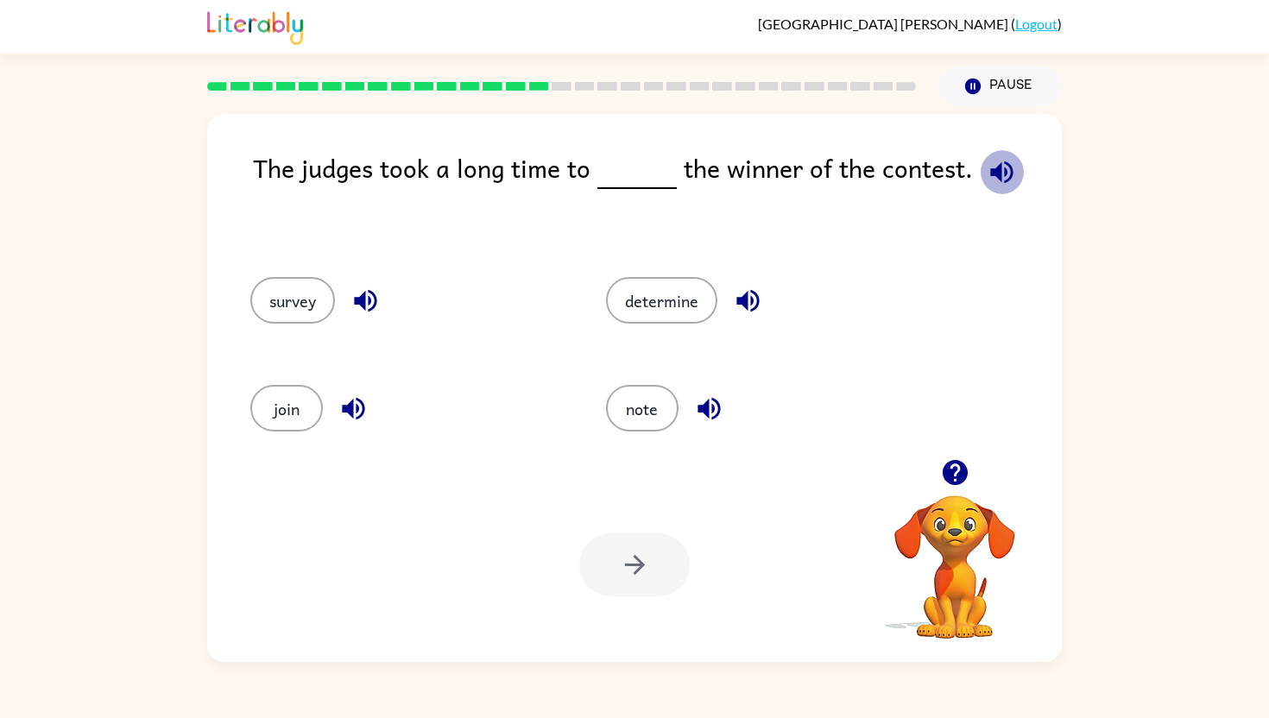
click at [987, 180] on icon "button" at bounding box center [1002, 172] width 30 height 30
click at [655, 317] on button "determine" at bounding box center [661, 300] width 111 height 47
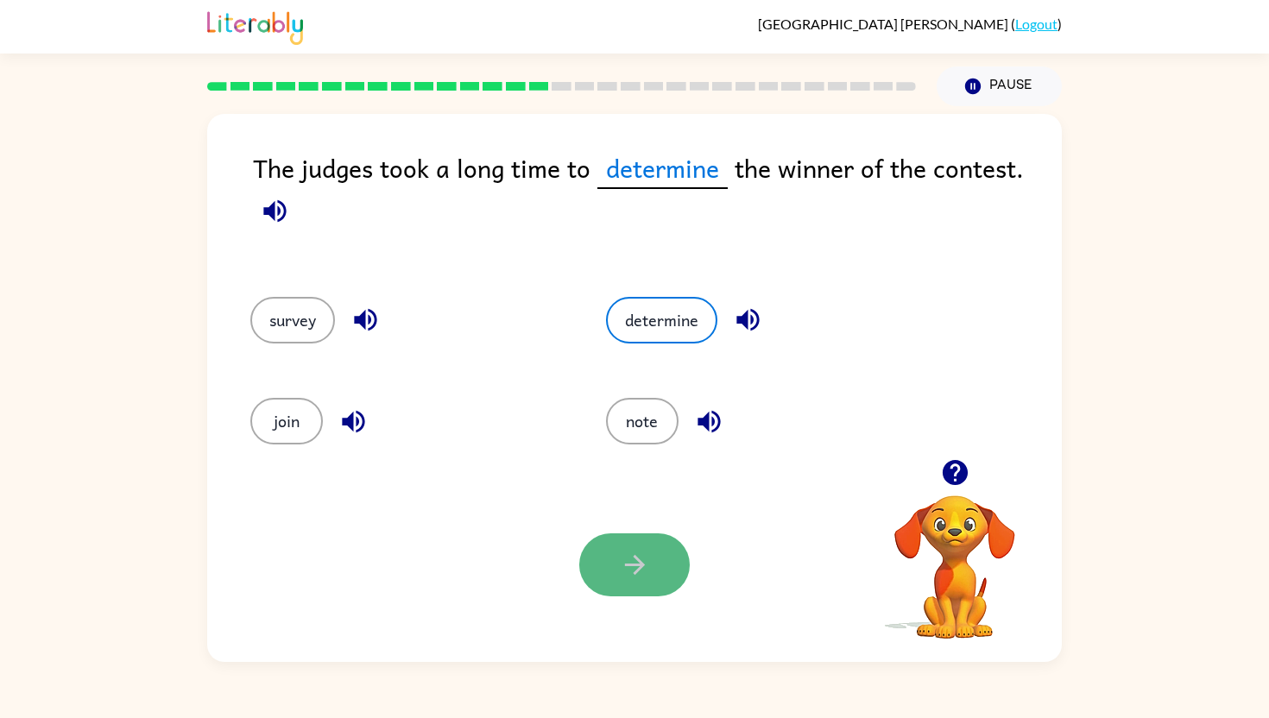
click at [630, 560] on icon "button" at bounding box center [635, 565] width 30 height 30
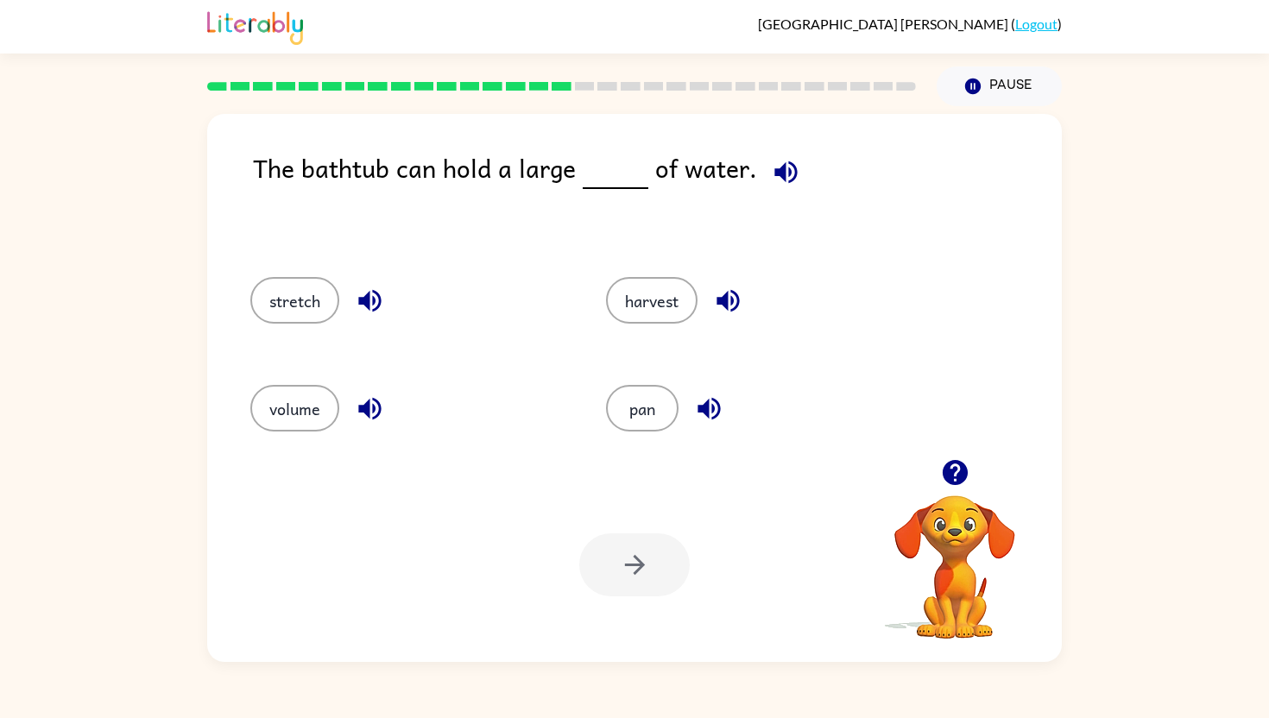
click at [779, 170] on icon "button" at bounding box center [786, 172] width 22 height 22
click at [358, 306] on icon "button" at bounding box center [370, 301] width 30 height 30
click at [725, 297] on icon "button" at bounding box center [728, 301] width 22 height 22
click at [315, 407] on button "volume" at bounding box center [294, 408] width 89 height 47
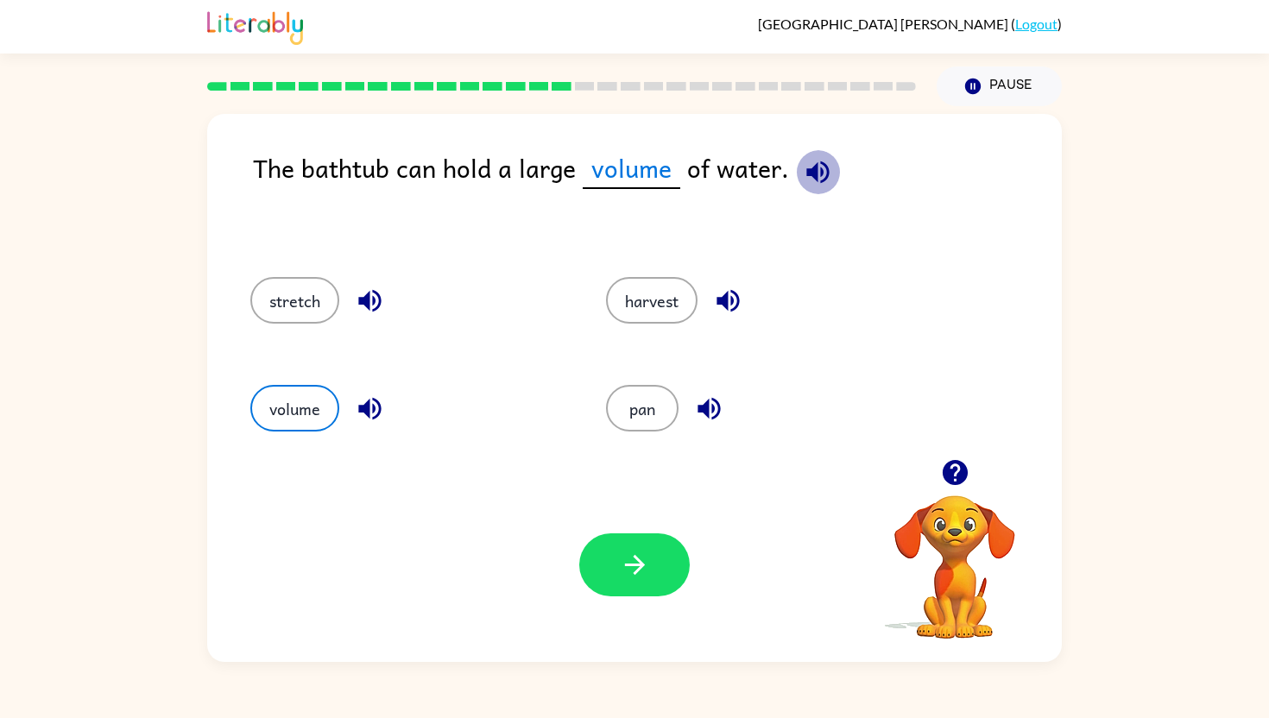
click at [810, 176] on icon "button" at bounding box center [818, 172] width 22 height 22
click at [713, 407] on icon "button" at bounding box center [709, 409] width 22 height 22
click at [627, 570] on icon "button" at bounding box center [635, 565] width 30 height 30
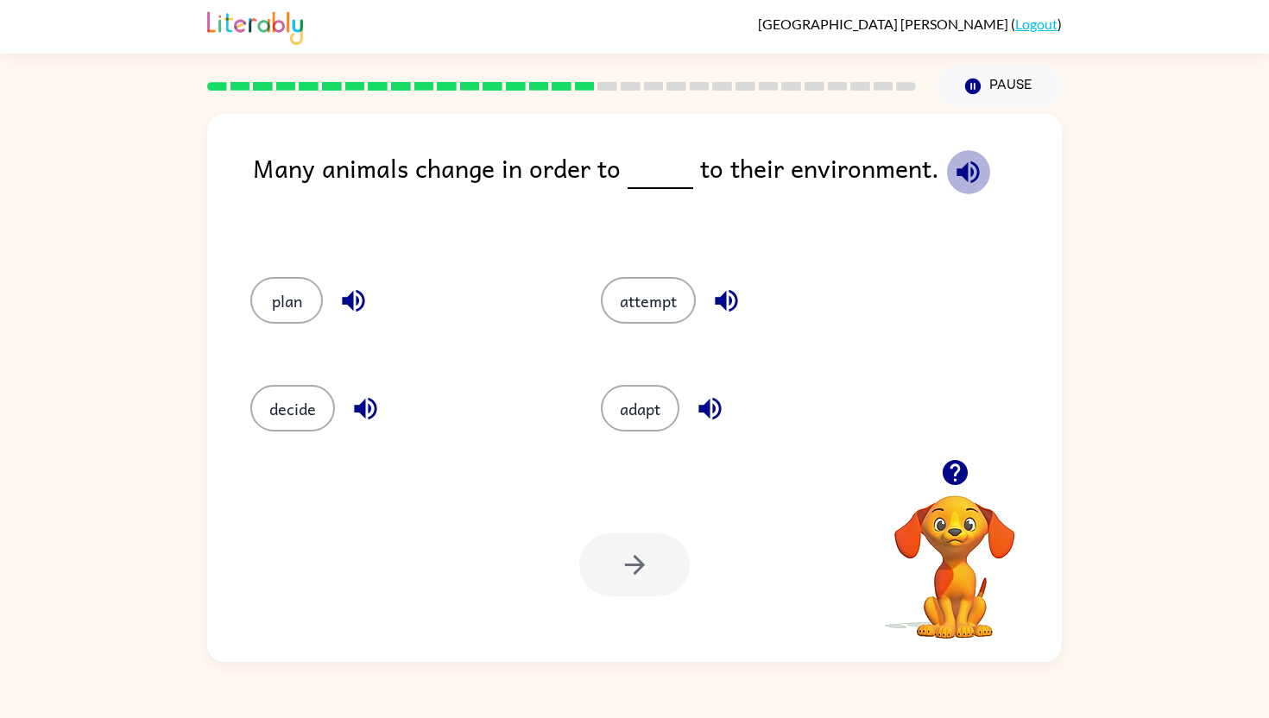
click at [959, 172] on icon "button" at bounding box center [968, 172] width 22 height 22
click at [648, 400] on button "adapt" at bounding box center [640, 408] width 79 height 47
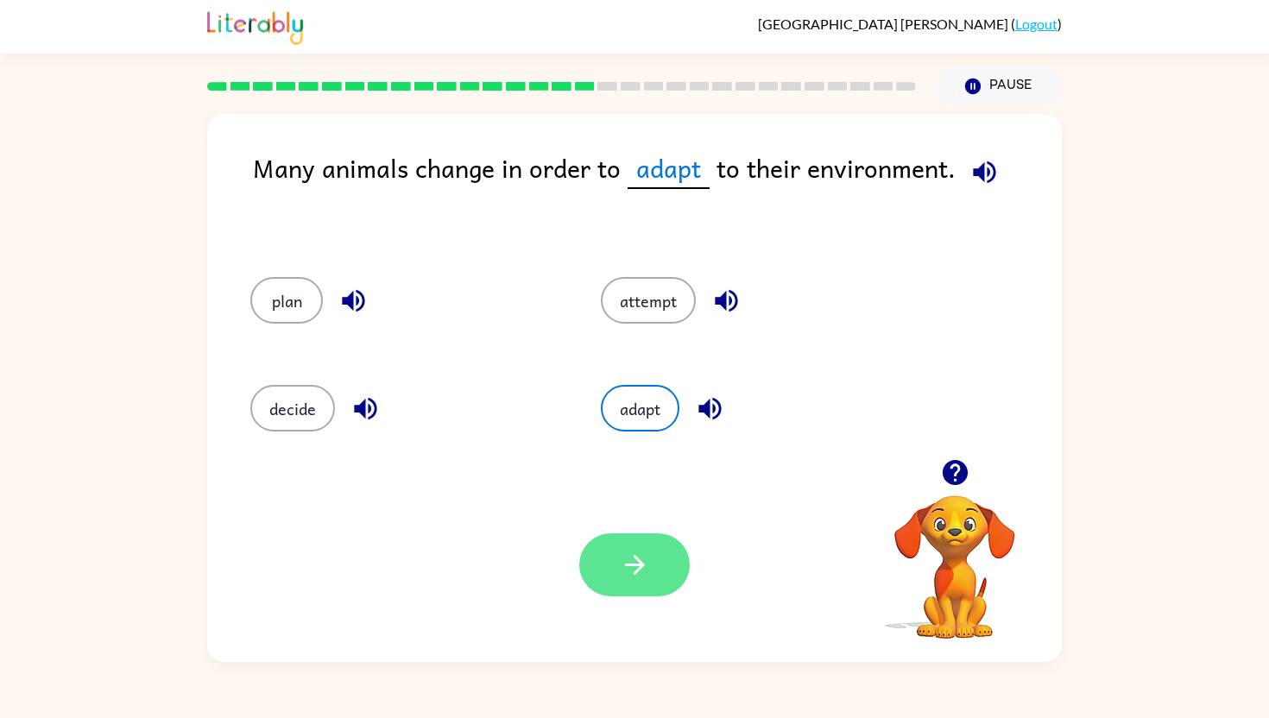
click at [621, 580] on icon "button" at bounding box center [635, 565] width 30 height 30
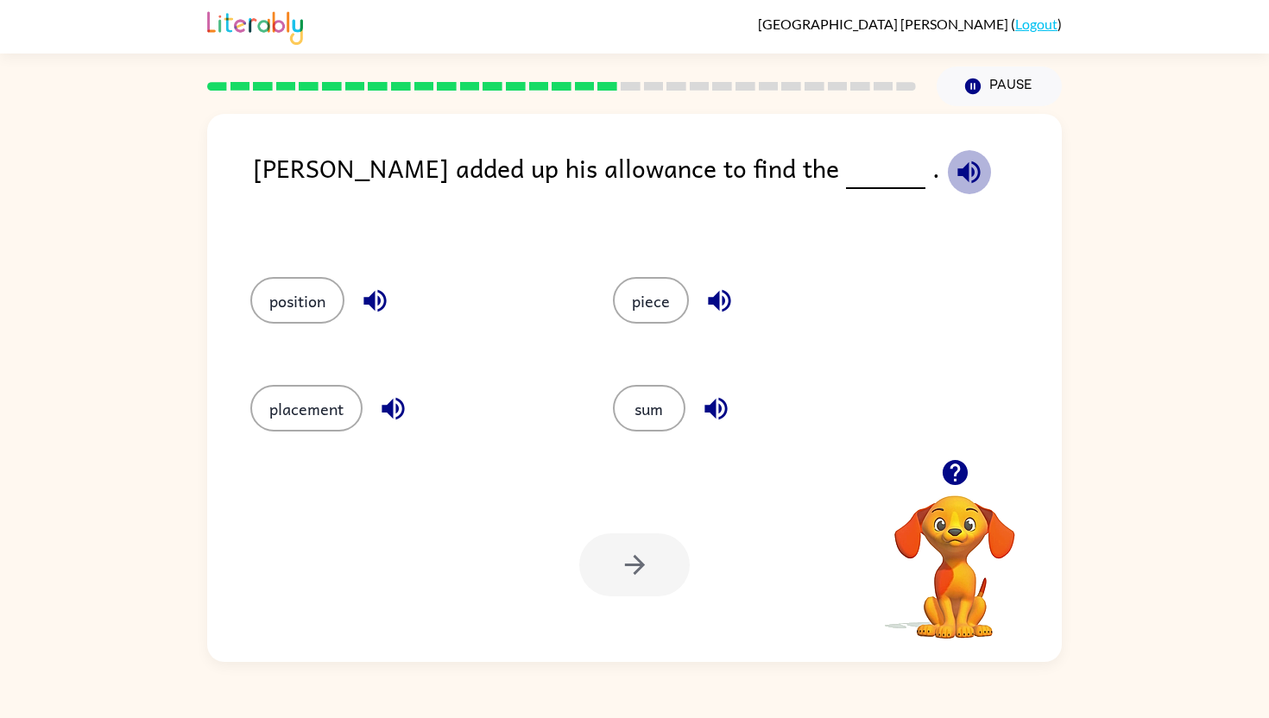
click at [958, 173] on icon "button" at bounding box center [969, 172] width 22 height 22
click at [386, 407] on icon "button" at bounding box center [393, 409] width 22 height 22
click at [364, 299] on icon "button" at bounding box center [375, 301] width 22 height 22
click at [723, 298] on icon "button" at bounding box center [719, 301] width 22 height 22
click at [656, 440] on div "sum" at bounding box center [761, 406] width 363 height 108
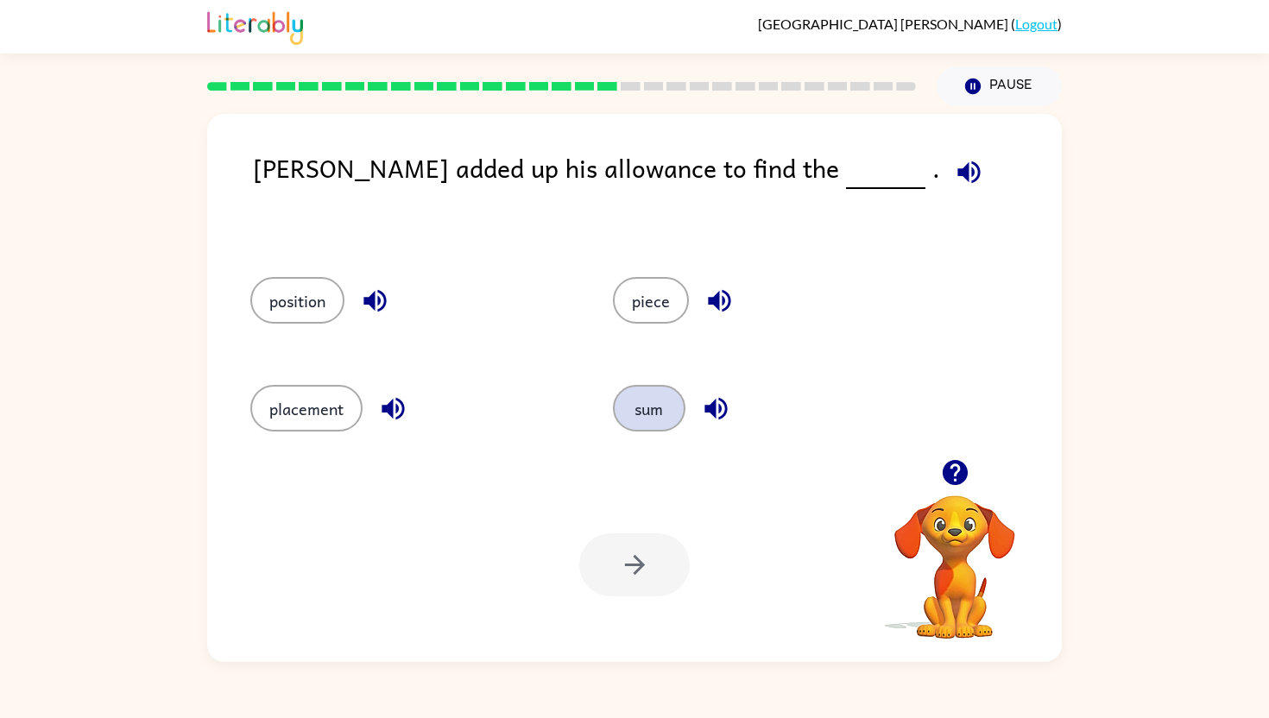
click at [656, 409] on button "sum" at bounding box center [649, 408] width 73 height 47
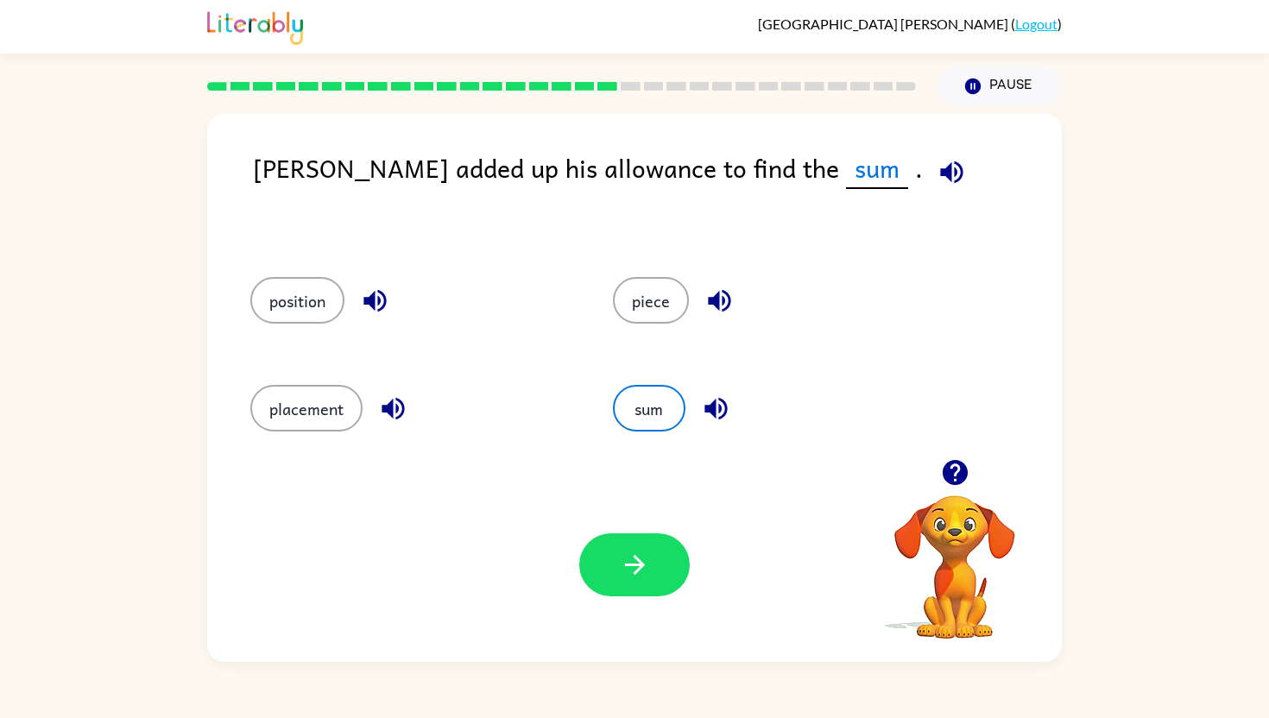
click at [628, 587] on button "button" at bounding box center [634, 565] width 111 height 63
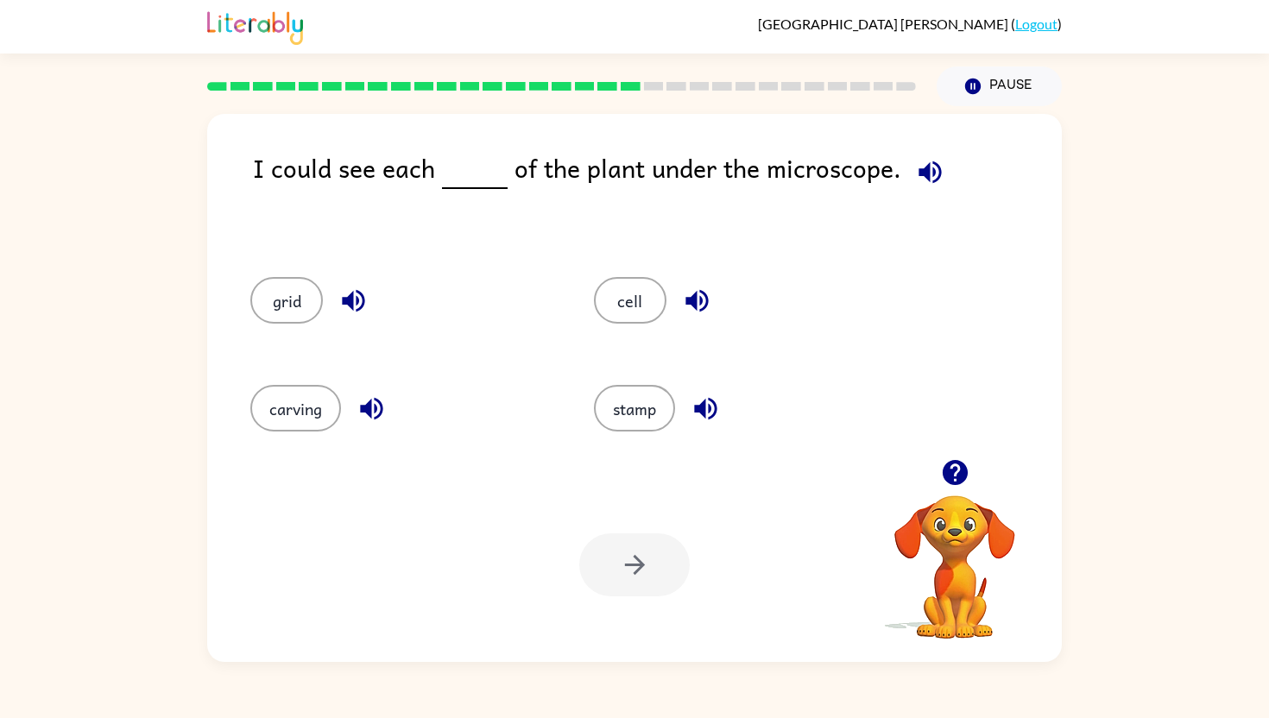
click at [924, 160] on icon "button" at bounding box center [930, 172] width 30 height 30
click at [363, 409] on icon "button" at bounding box center [371, 409] width 22 height 22
click at [361, 295] on icon "button" at bounding box center [353, 301] width 22 height 22
click at [697, 293] on icon "button" at bounding box center [697, 301] width 22 height 22
click at [712, 421] on icon "button" at bounding box center [706, 409] width 30 height 30
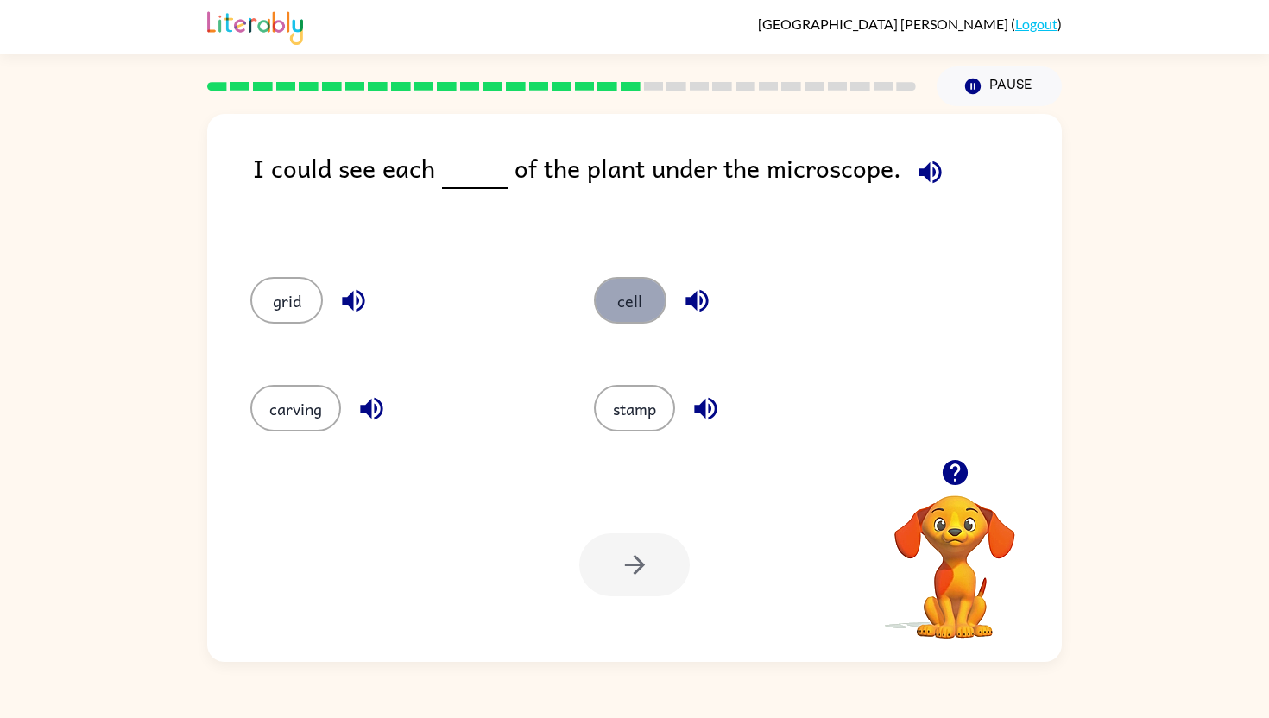
click at [620, 299] on button "cell" at bounding box center [630, 300] width 73 height 47
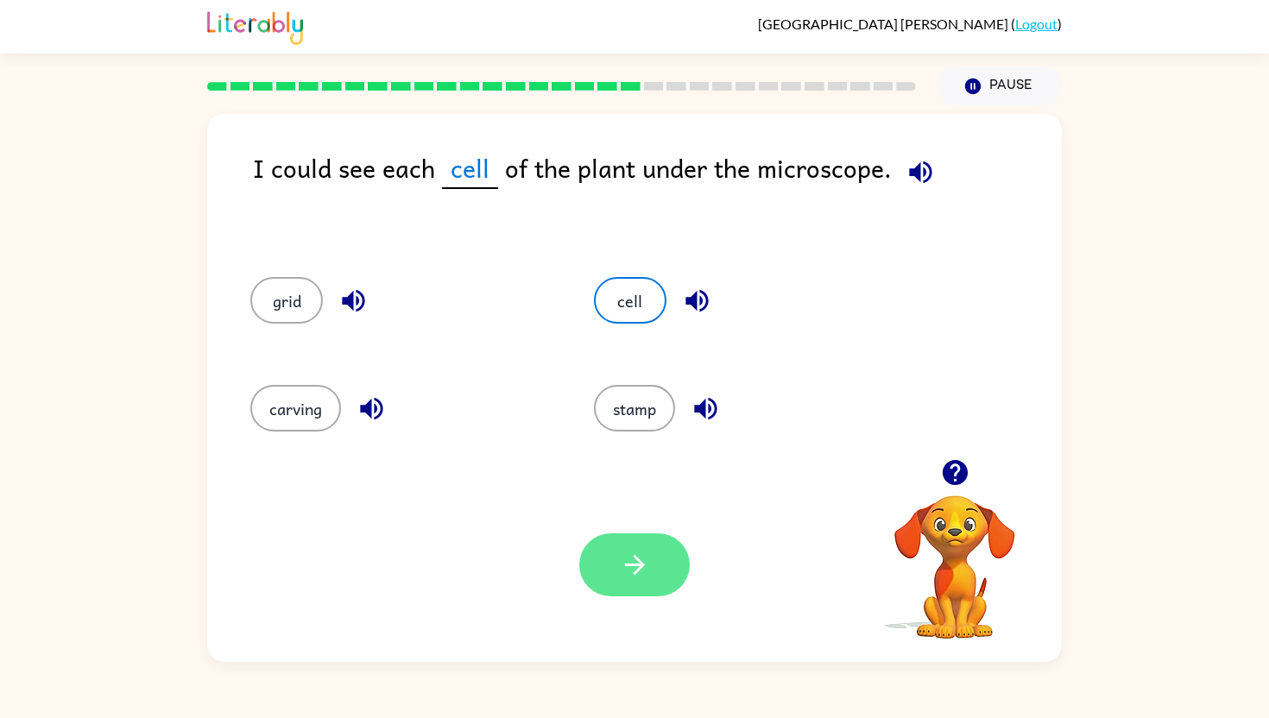
click at [623, 568] on icon "button" at bounding box center [635, 565] width 30 height 30
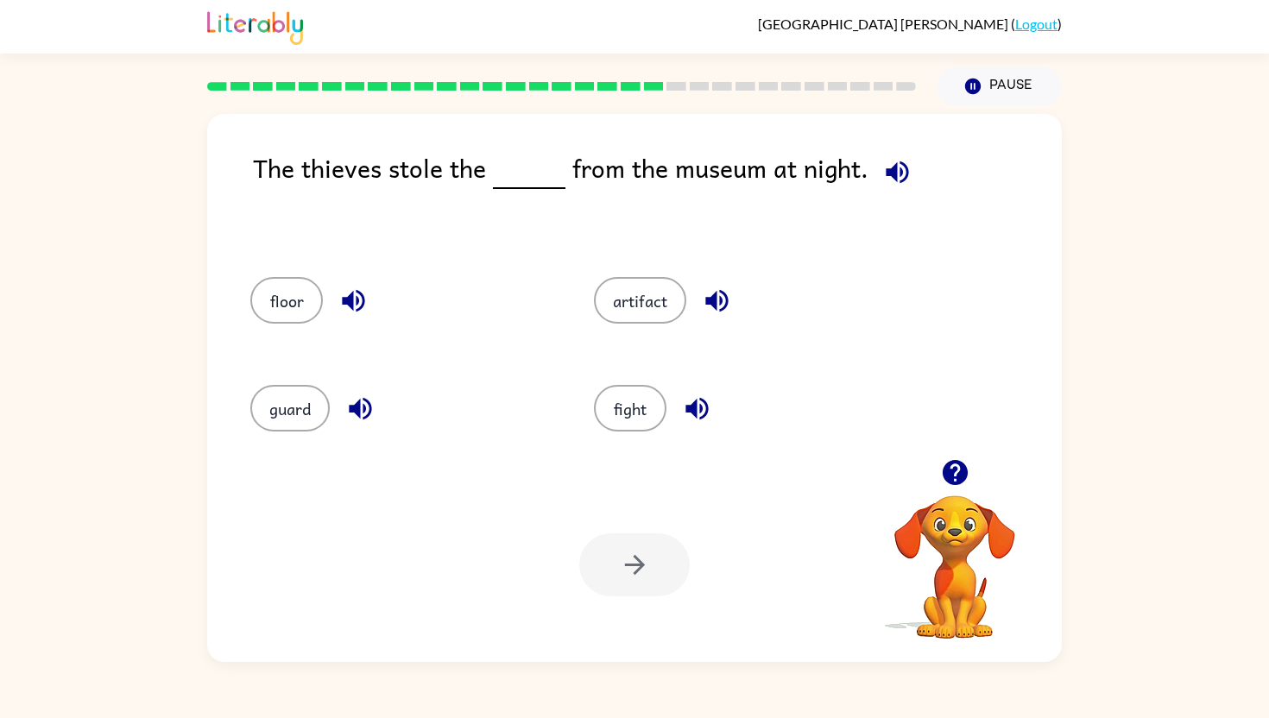
click at [889, 170] on icon "button" at bounding box center [897, 172] width 22 height 22
click at [657, 288] on button "artifact" at bounding box center [640, 300] width 92 height 47
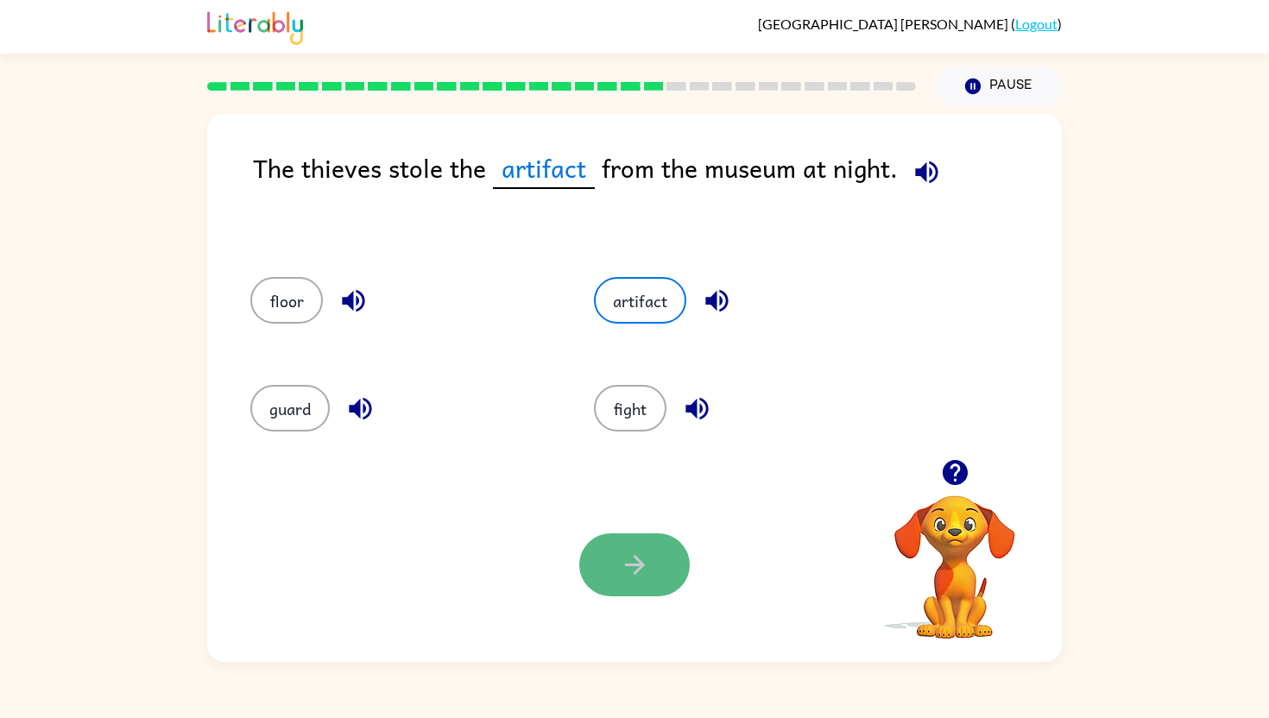
click at [616, 588] on button "button" at bounding box center [634, 565] width 111 height 63
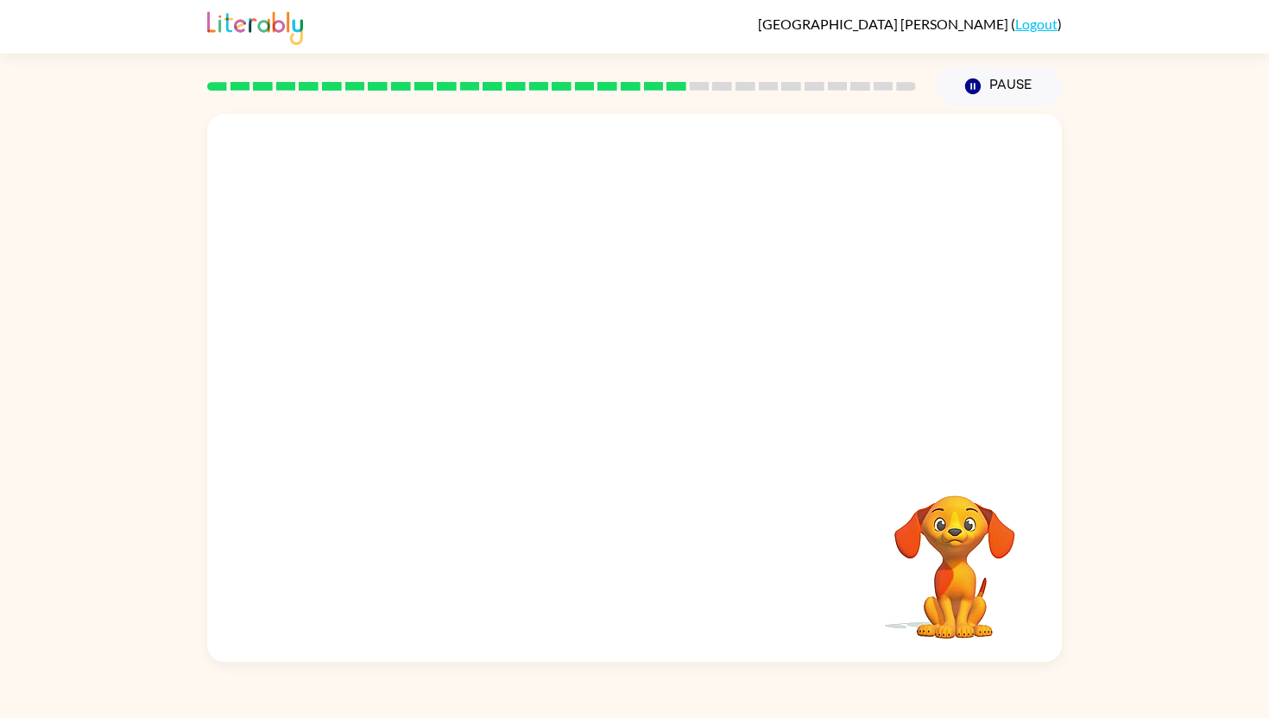
drag, startPoint x: 461, startPoint y: 397, endPoint x: 458, endPoint y: 416, distance: 19.3
click at [462, 397] on video "Your browser must support playing .mp4 files to use Literably. Please try using…" at bounding box center [634, 286] width 855 height 345
click at [456, 419] on video "Your browser must support playing .mp4 files to use Literably. Please try using…" at bounding box center [634, 286] width 855 height 345
click at [456, 412] on video "Your browser must support playing .mp4 files to use Literably. Please try using…" at bounding box center [634, 286] width 855 height 345
click at [426, 395] on video "Your browser must support playing .mp4 files to use Literably. Please try using…" at bounding box center [634, 286] width 855 height 345
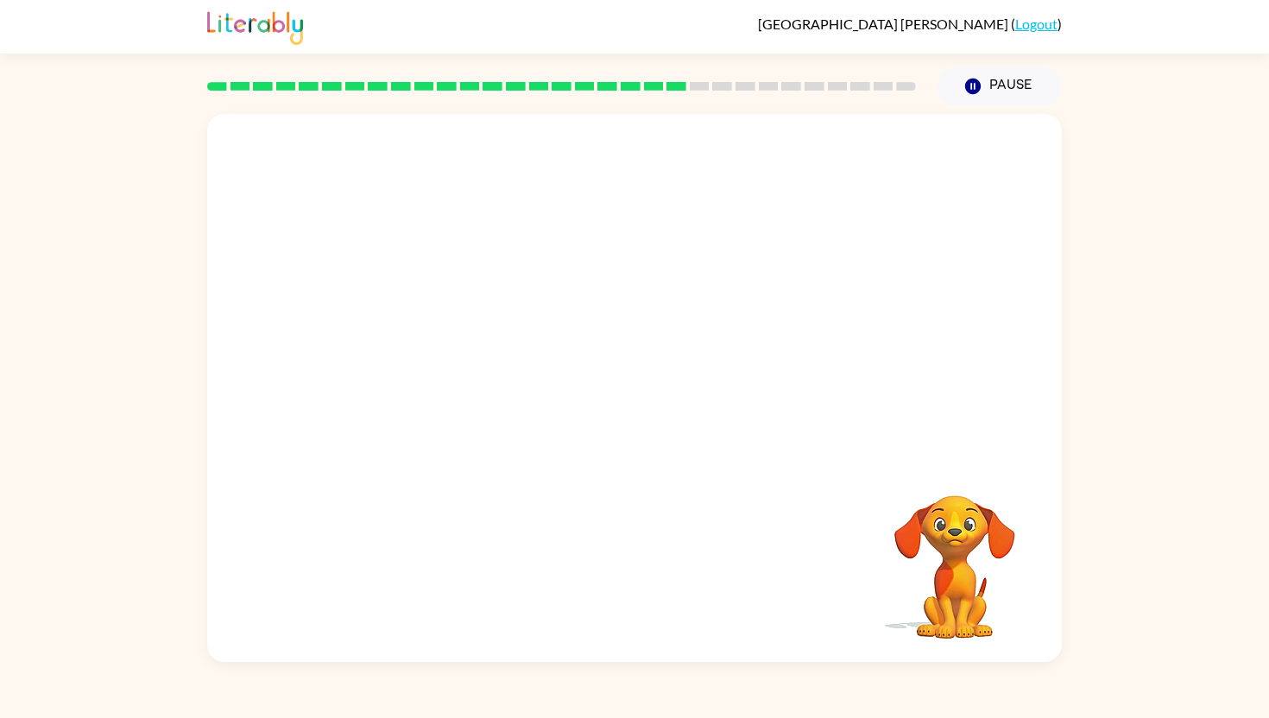
click at [442, 378] on video "Your browser must support playing .mp4 files to use Literably. Please try using…" at bounding box center [634, 286] width 855 height 345
click at [442, 414] on video "Your browser must support playing .mp4 files to use Literably. Please try using…" at bounding box center [634, 286] width 855 height 345
click at [443, 399] on video "Your browser must support playing .mp4 files to use Literably. Please try using…" at bounding box center [634, 286] width 855 height 345
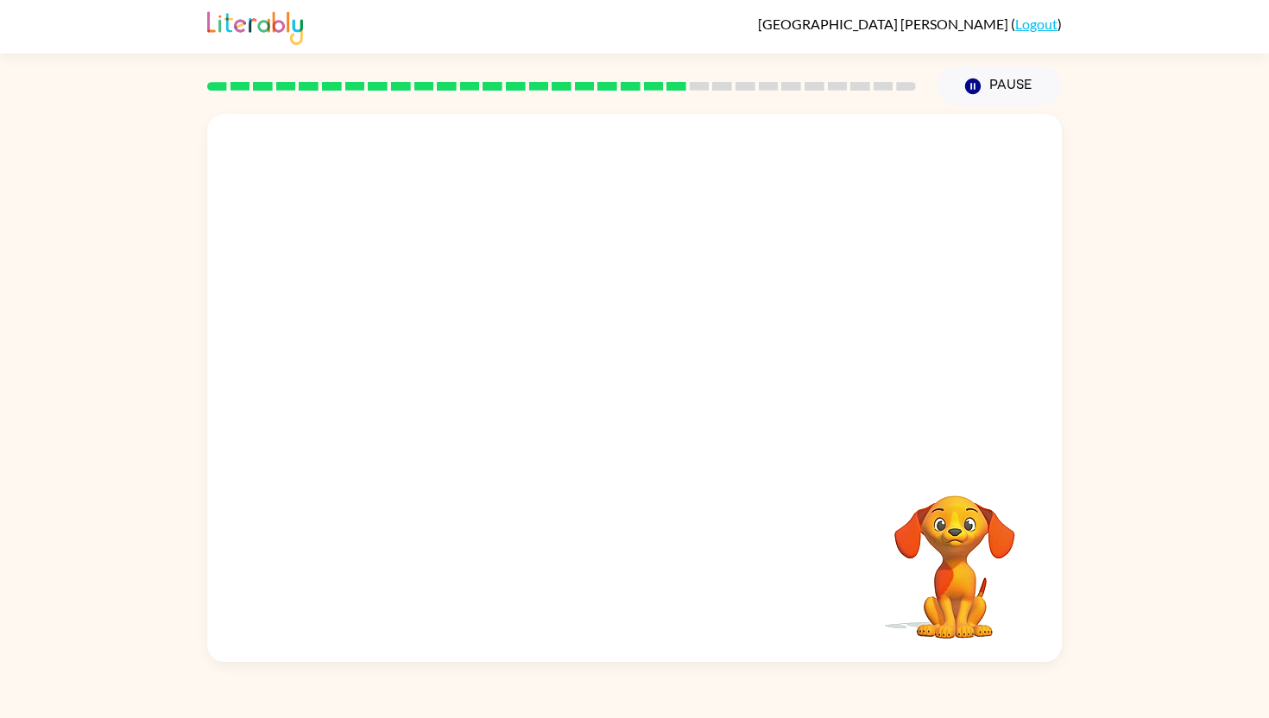
click at [443, 399] on video "Your browser must support playing .mp4 files to use Literably. Please try using…" at bounding box center [634, 286] width 855 height 345
click at [446, 408] on video "Your browser must support playing .mp4 files to use Literably. Please try using…" at bounding box center [634, 286] width 855 height 345
click at [446, 410] on video "Your browser must support playing .mp4 files to use Literably. Please try using…" at bounding box center [634, 286] width 855 height 345
click at [446, 415] on video "Your browser must support playing .mp4 files to use Literably. Please try using…" at bounding box center [634, 286] width 855 height 345
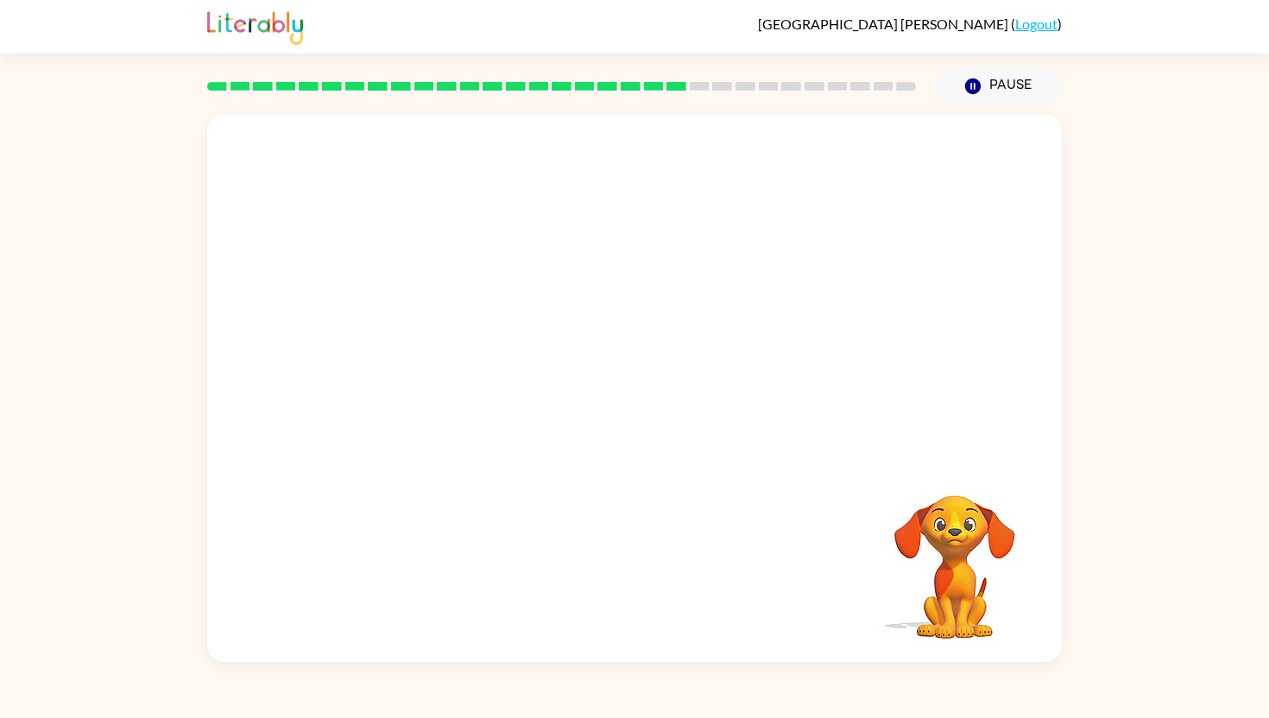
click at [446, 415] on video "Your browser must support playing .mp4 files to use Literably. Please try using…" at bounding box center [634, 286] width 855 height 345
click at [446, 401] on video "Your browser must support playing .mp4 files to use Literably. Please try using…" at bounding box center [634, 286] width 855 height 345
click at [446, 402] on video "Your browser must support playing .mp4 files to use Literably. Please try using…" at bounding box center [634, 286] width 855 height 345
click at [446, 403] on video "Your browser must support playing .mp4 files to use Literably. Please try using…" at bounding box center [634, 286] width 855 height 345
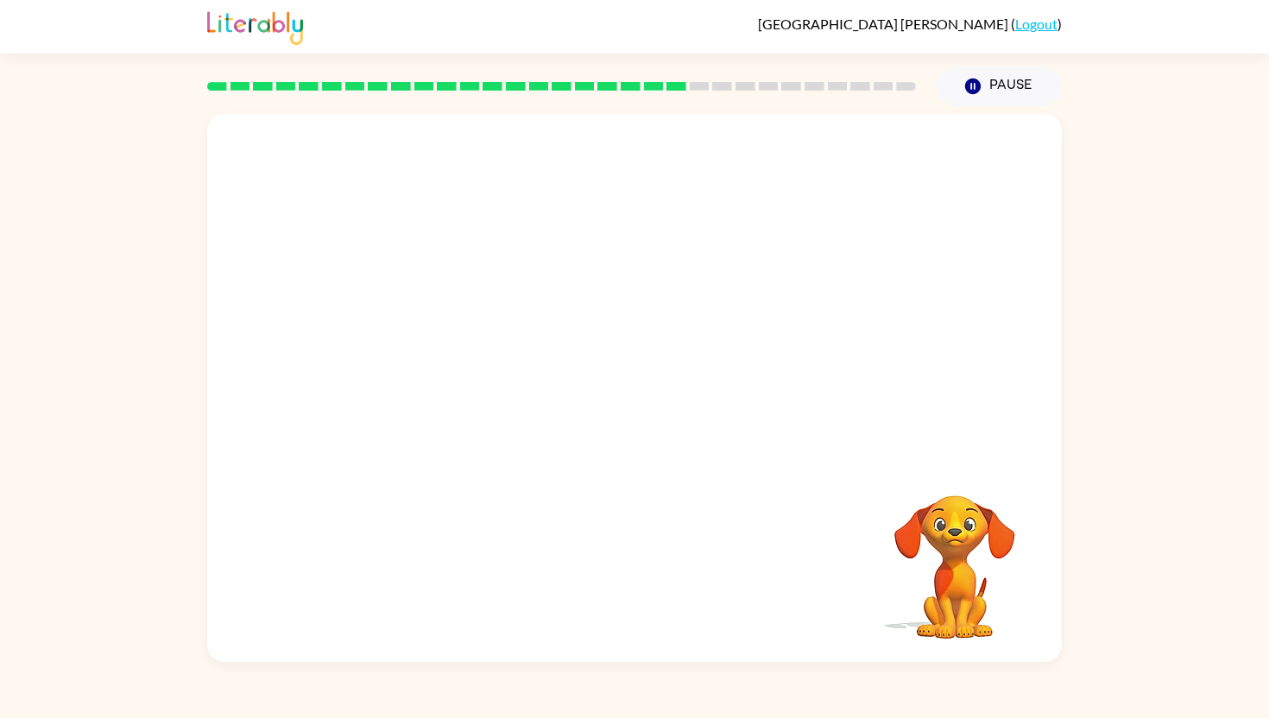
click at [446, 402] on video "Your browser must support playing .mp4 files to use Literably. Please try using…" at bounding box center [634, 286] width 855 height 345
click at [443, 404] on video "Your browser must support playing .mp4 files to use Literably. Please try using…" at bounding box center [634, 286] width 855 height 345
click at [630, 408] on div at bounding box center [634, 396] width 111 height 63
click at [640, 413] on button "button" at bounding box center [634, 396] width 111 height 63
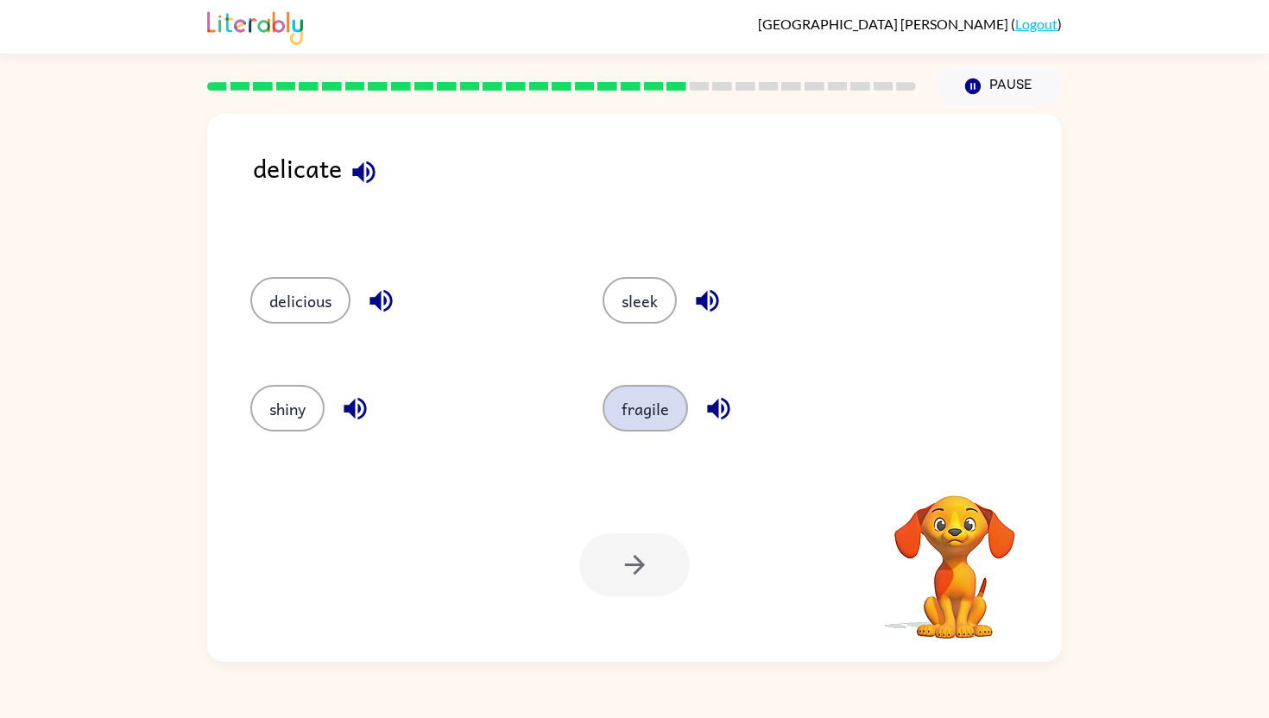
click at [620, 411] on button "fragile" at bounding box center [645, 408] width 85 height 47
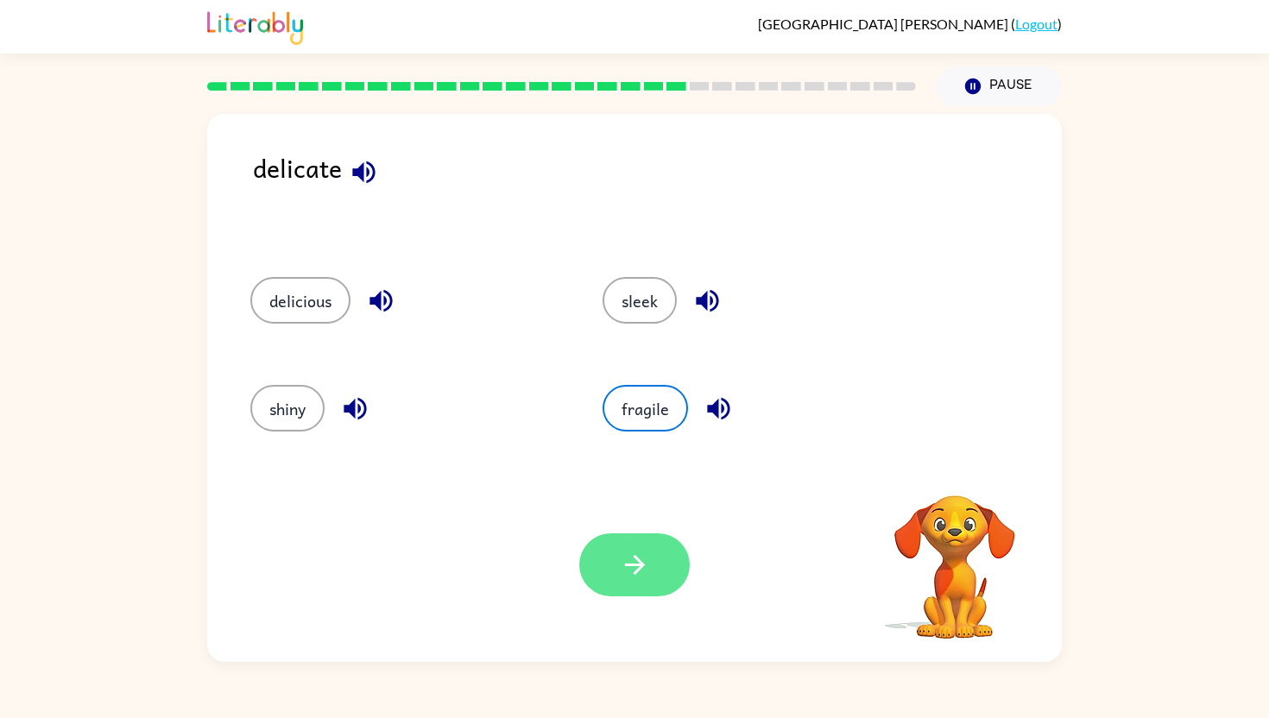
click at [641, 587] on button "button" at bounding box center [634, 565] width 111 height 63
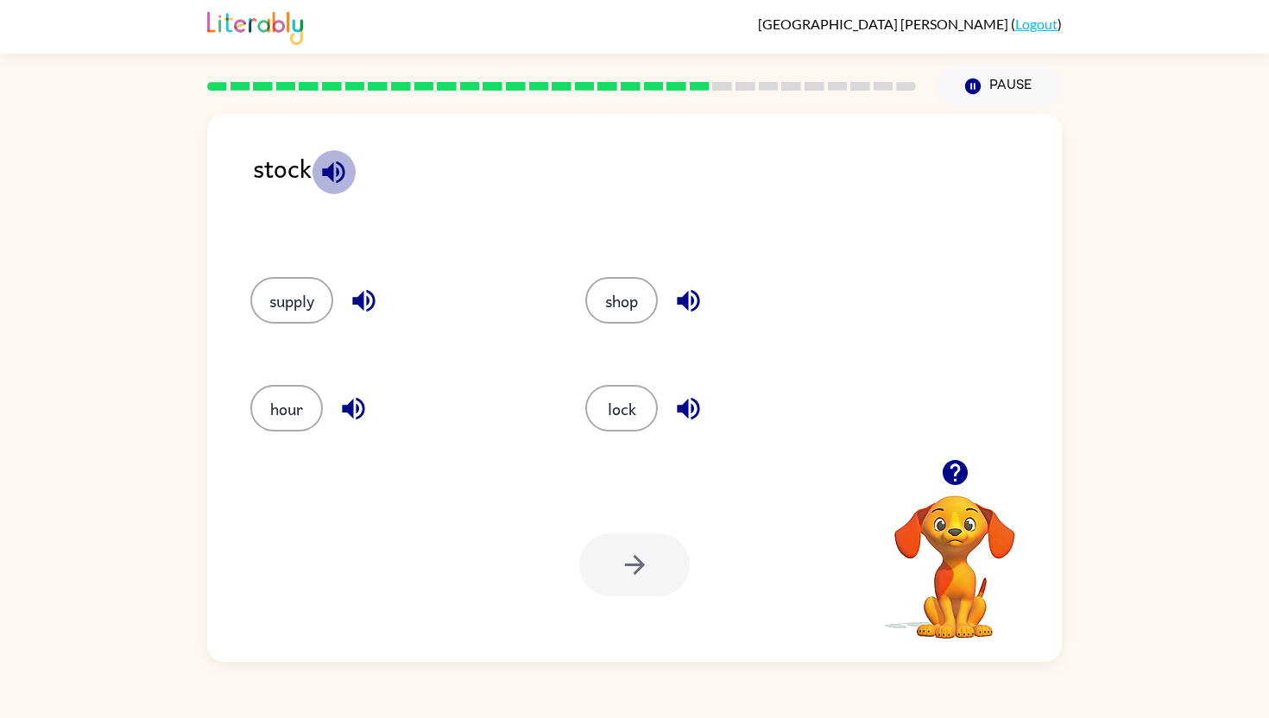
click at [339, 171] on icon "button" at bounding box center [333, 172] width 22 height 22
click at [305, 304] on button "supply" at bounding box center [291, 300] width 83 height 47
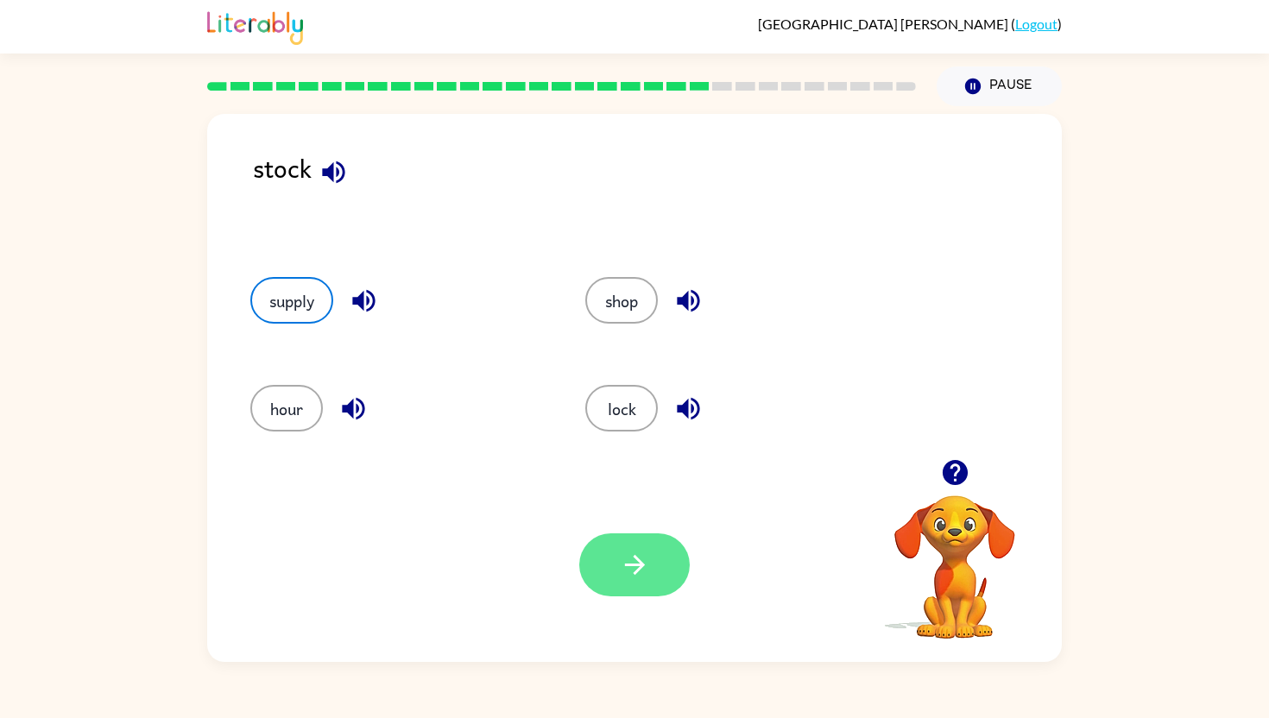
click at [647, 567] on icon "button" at bounding box center [635, 565] width 30 height 30
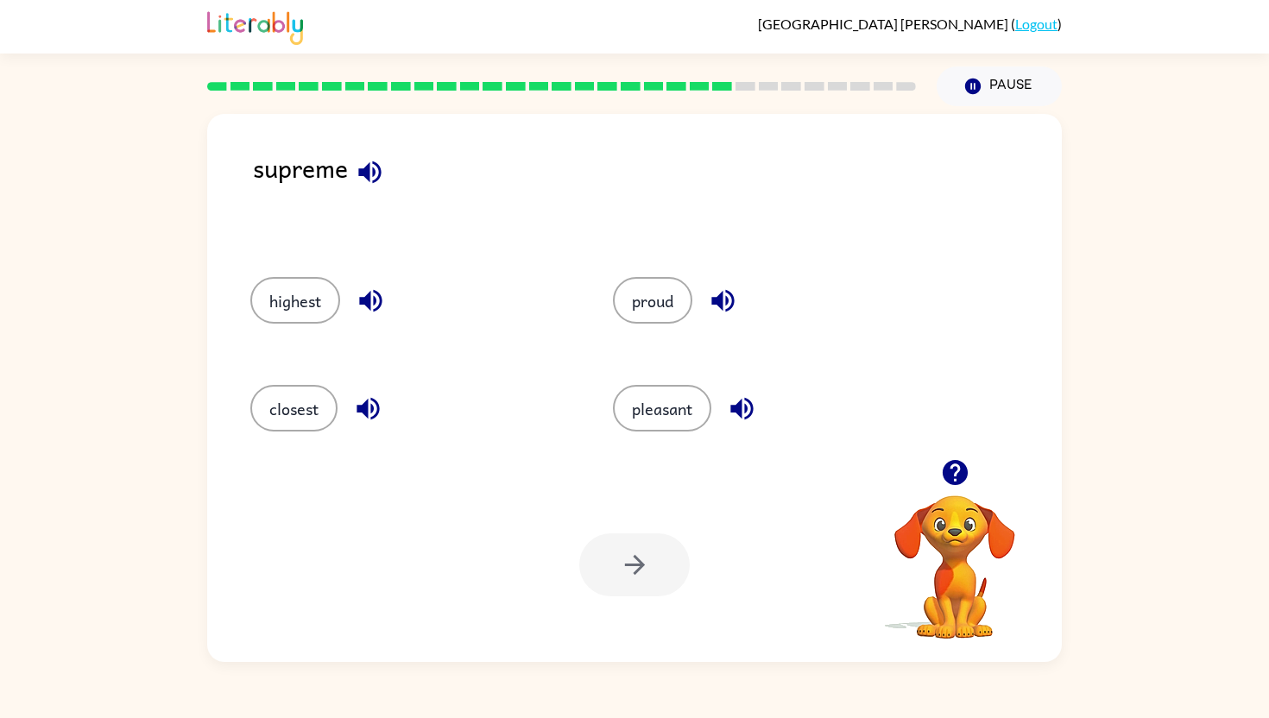
click at [293, 325] on div "highest" at bounding box center [399, 298] width 363 height 108
click at [307, 303] on button "highest" at bounding box center [295, 300] width 90 height 47
click at [634, 565] on icon "button" at bounding box center [634, 565] width 20 height 20
click at [382, 177] on icon "button" at bounding box center [376, 172] width 30 height 30
click at [354, 296] on icon "button" at bounding box center [359, 301] width 22 height 22
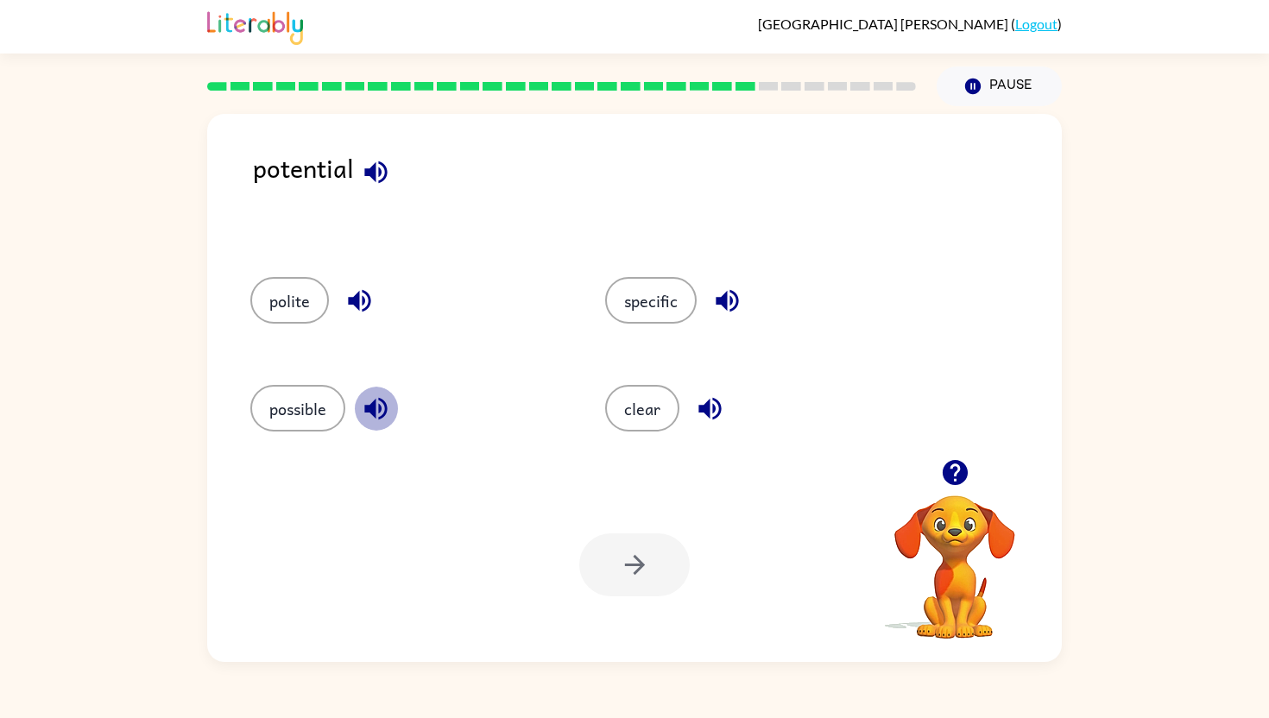
click at [375, 404] on icon "button" at bounding box center [375, 409] width 22 height 22
click at [294, 405] on button "possible" at bounding box center [297, 408] width 95 height 47
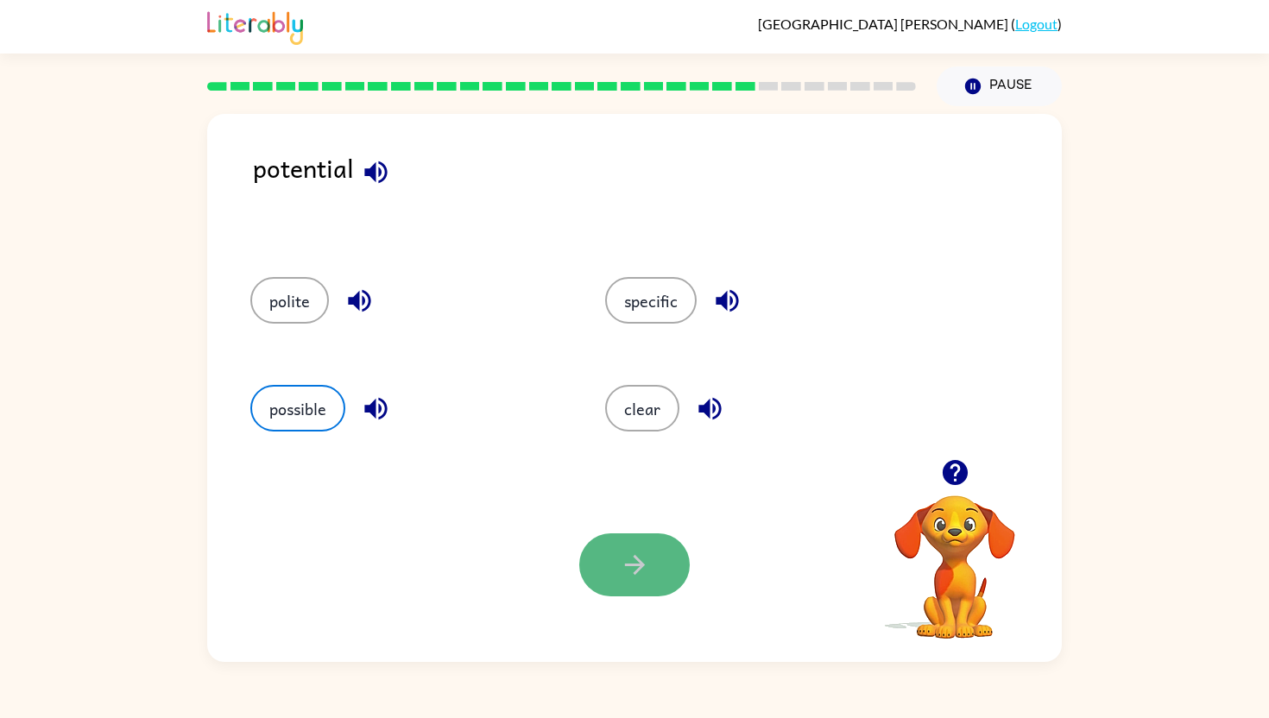
click at [637, 566] on icon "button" at bounding box center [634, 565] width 20 height 20
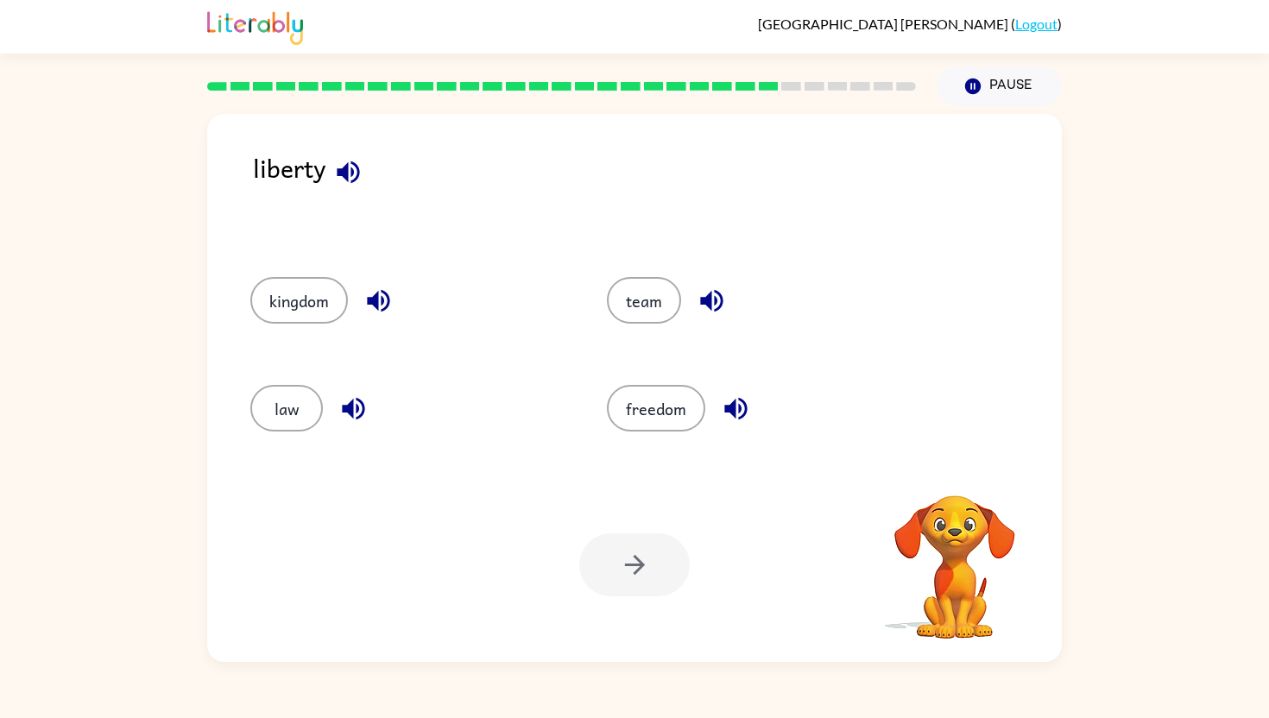
click at [357, 169] on icon "button" at bounding box center [348, 172] width 22 height 22
click at [630, 416] on button "freedom" at bounding box center [656, 408] width 98 height 47
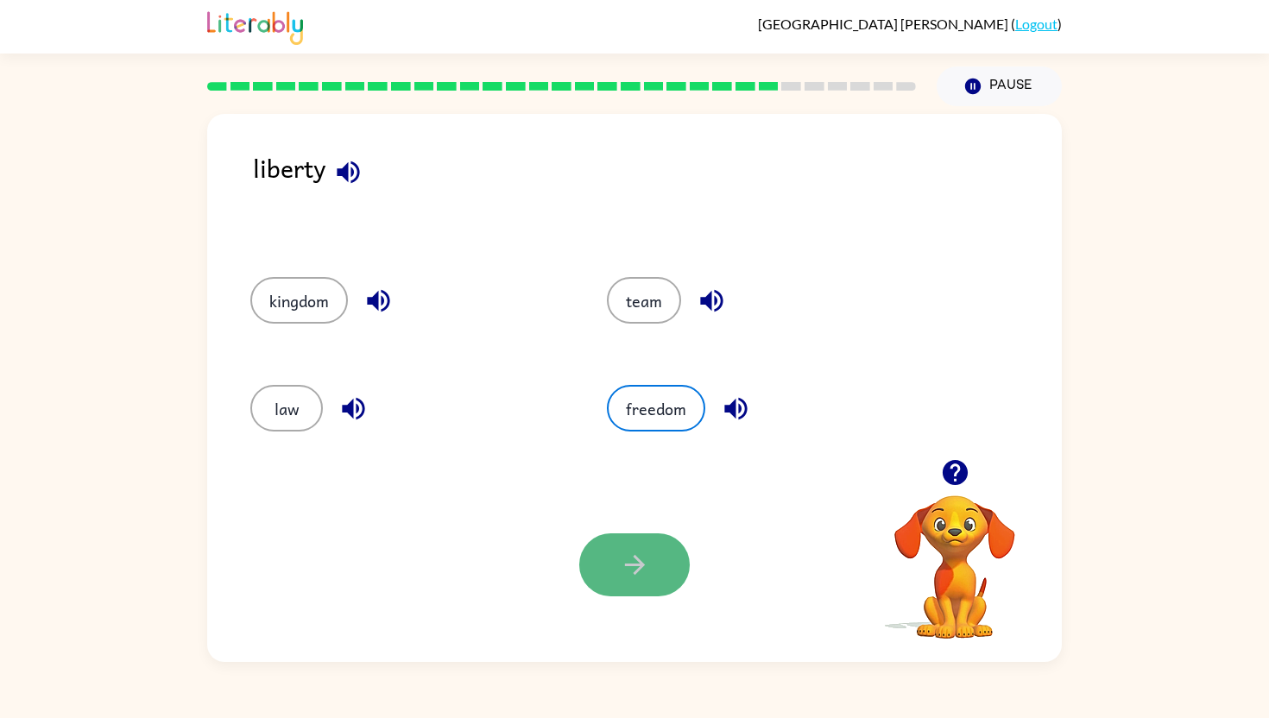
click at [622, 584] on button "button" at bounding box center [634, 565] width 111 height 63
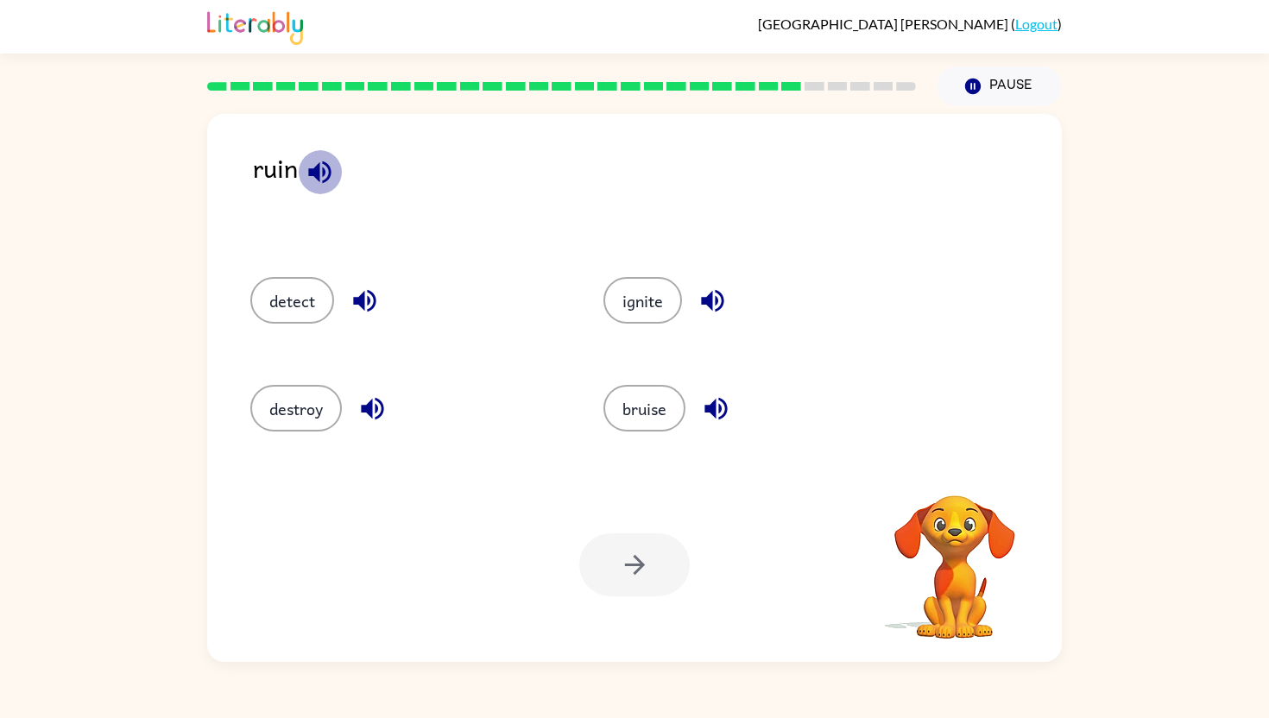
click at [327, 171] on icon "button" at bounding box center [320, 172] width 30 height 30
click at [358, 414] on icon "button" at bounding box center [373, 409] width 30 height 30
click at [316, 417] on button "destroy" at bounding box center [296, 408] width 92 height 47
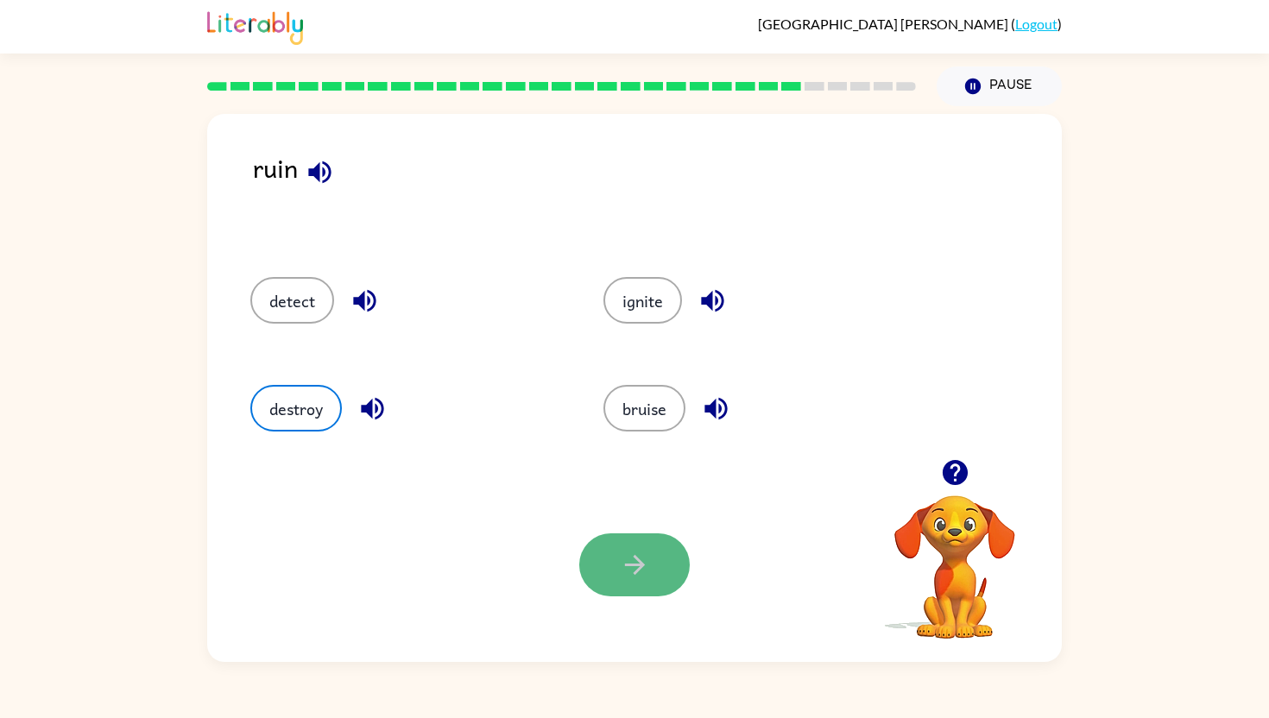
click at [647, 572] on icon "button" at bounding box center [635, 565] width 30 height 30
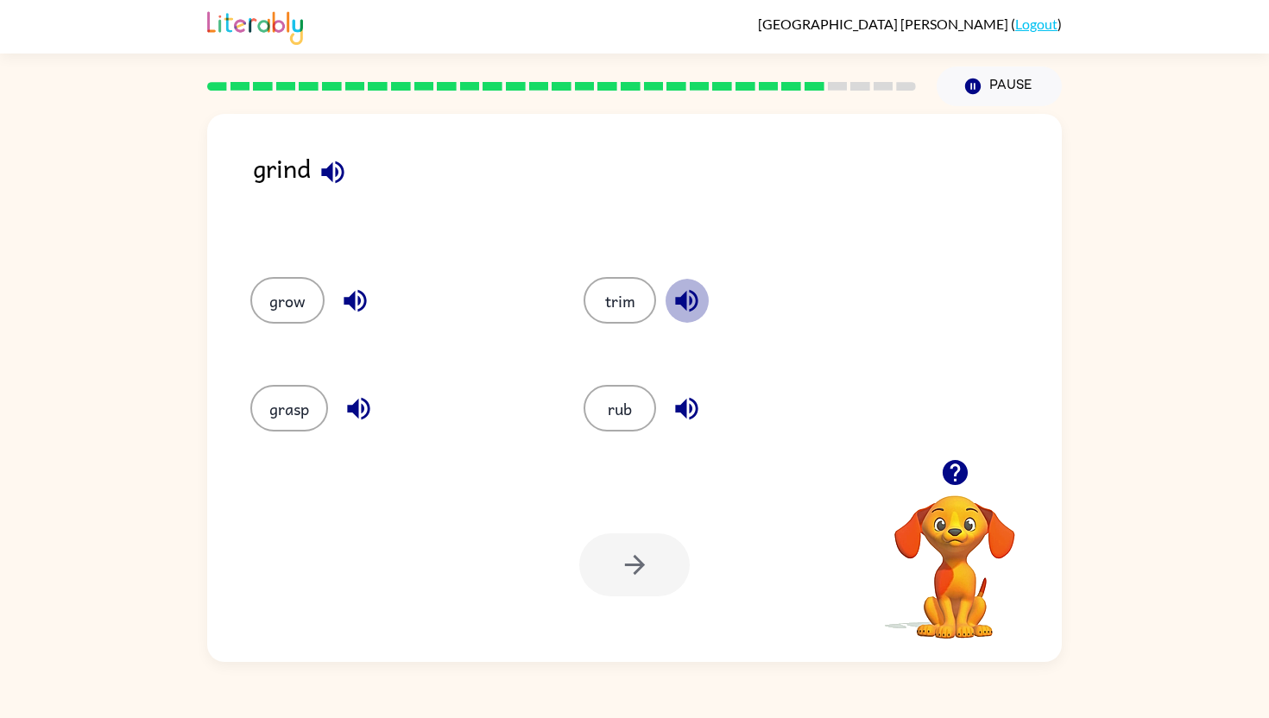
click at [679, 307] on icon "button" at bounding box center [687, 301] width 30 height 30
click at [344, 169] on icon "button" at bounding box center [332, 172] width 22 height 22
click at [350, 305] on icon "button" at bounding box center [355, 301] width 22 height 22
click at [364, 413] on icon "button" at bounding box center [359, 409] width 30 height 30
click at [673, 409] on icon "button" at bounding box center [687, 409] width 30 height 30
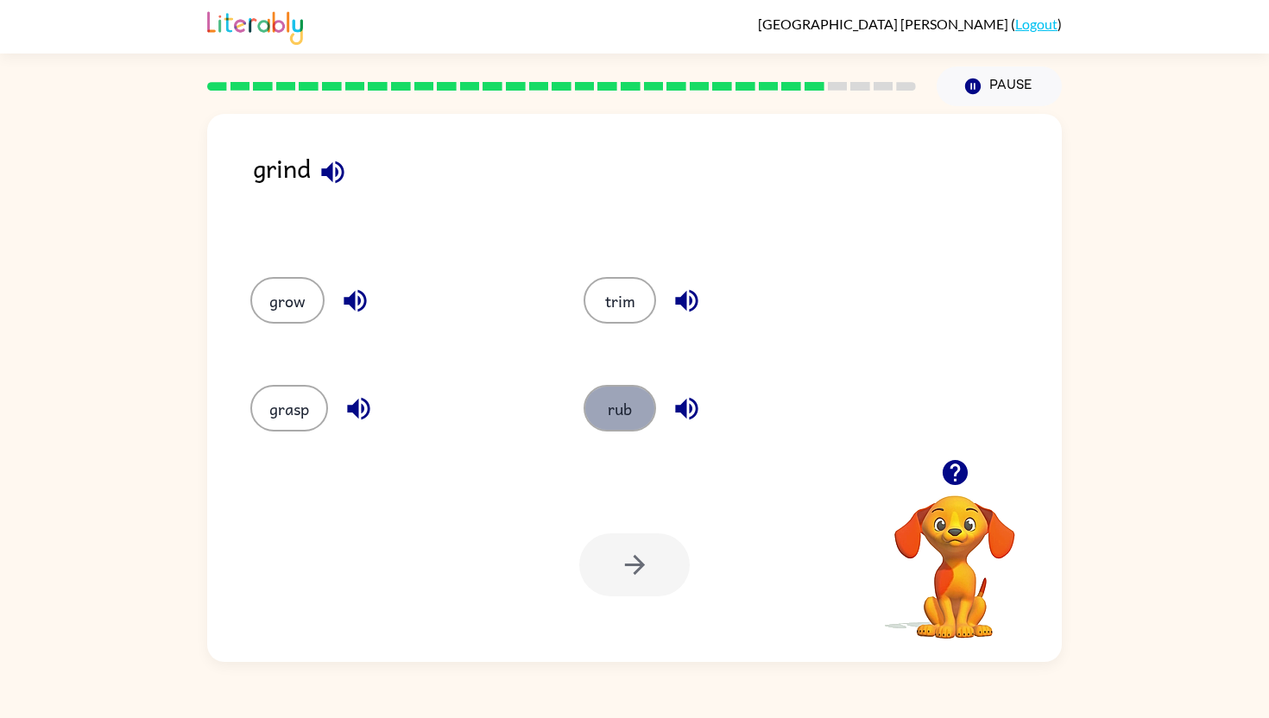
click at [636, 415] on button "rub" at bounding box center [620, 408] width 73 height 47
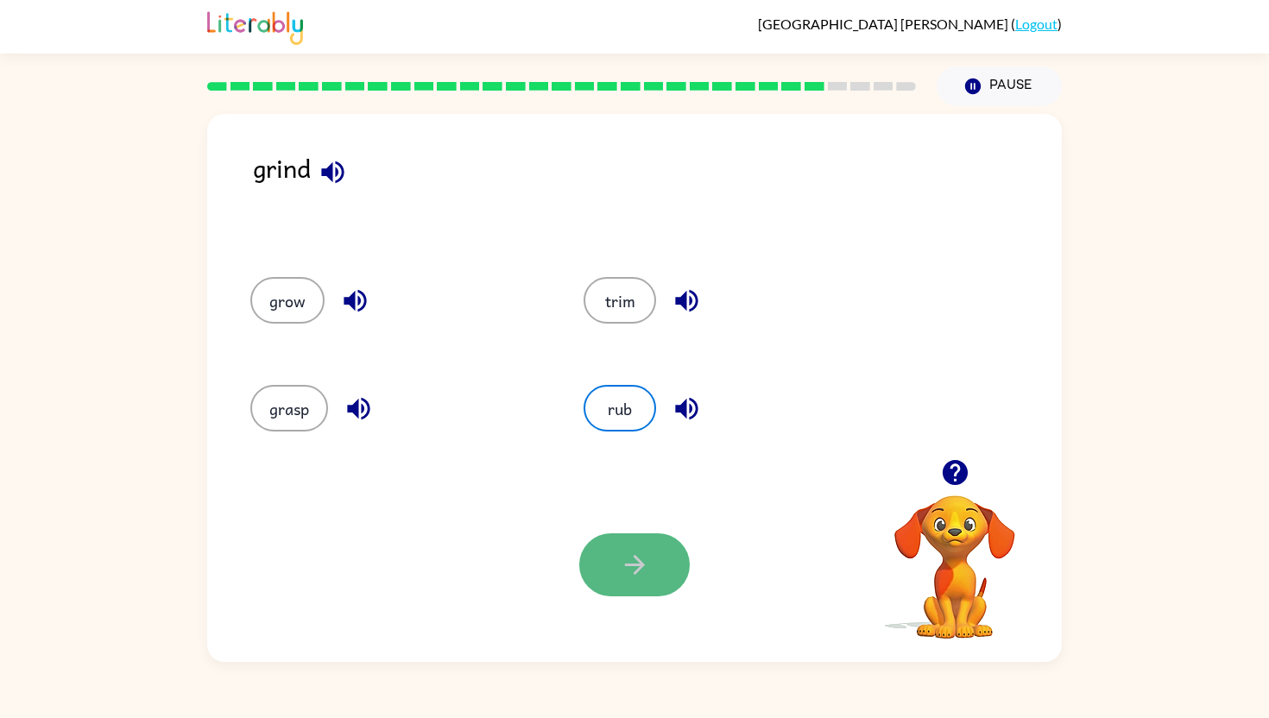
click at [642, 593] on button "button" at bounding box center [634, 565] width 111 height 63
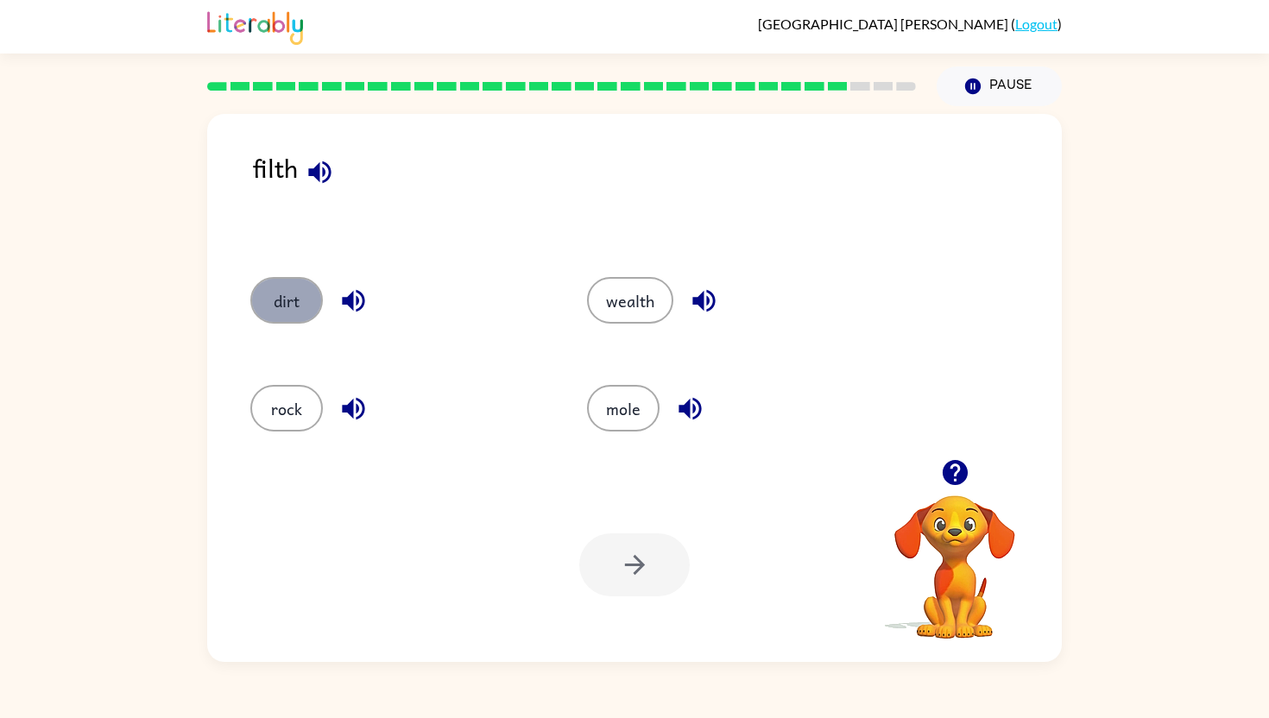
click at [317, 307] on button "dirt" at bounding box center [286, 300] width 73 height 47
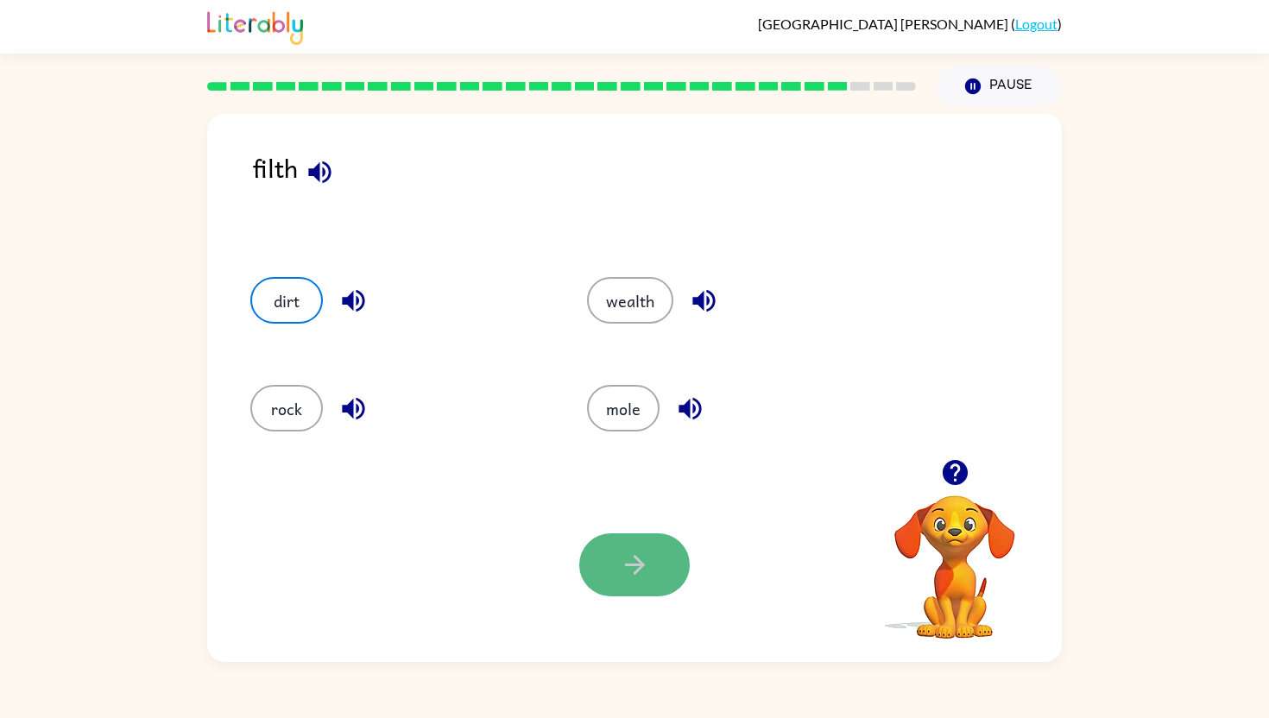
click at [637, 569] on icon "button" at bounding box center [634, 565] width 20 height 20
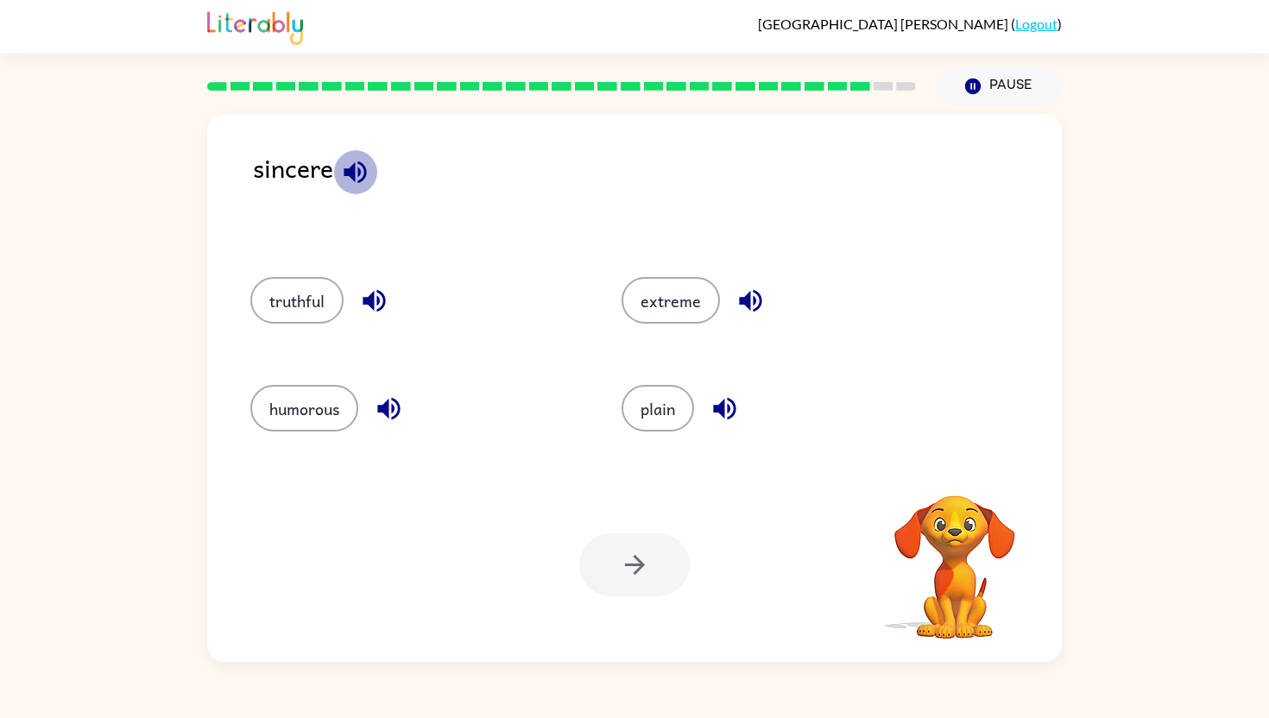
click at [363, 168] on icon "button" at bounding box center [355, 172] width 30 height 30
click at [310, 307] on button "truthful" at bounding box center [296, 300] width 93 height 47
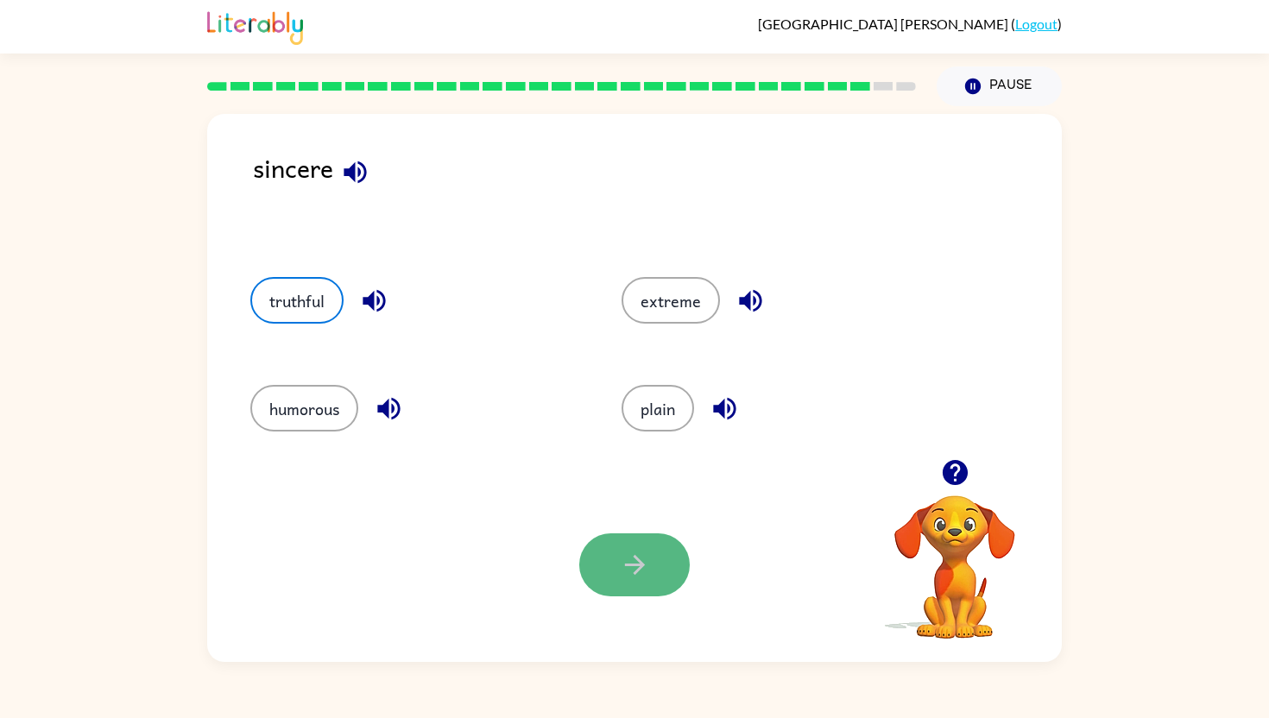
click at [594, 557] on button "button" at bounding box center [634, 565] width 111 height 63
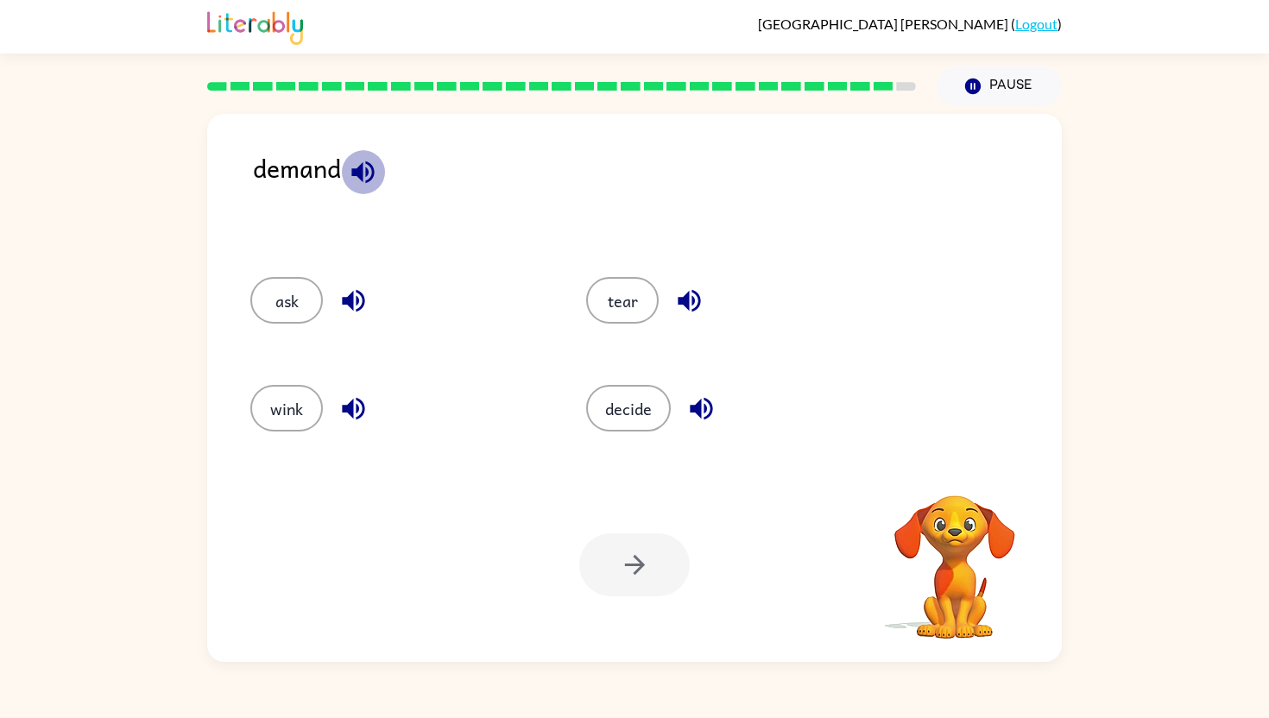
click at [375, 172] on icon "button" at bounding box center [363, 172] width 30 height 30
click at [625, 402] on button "decide" at bounding box center [628, 408] width 85 height 47
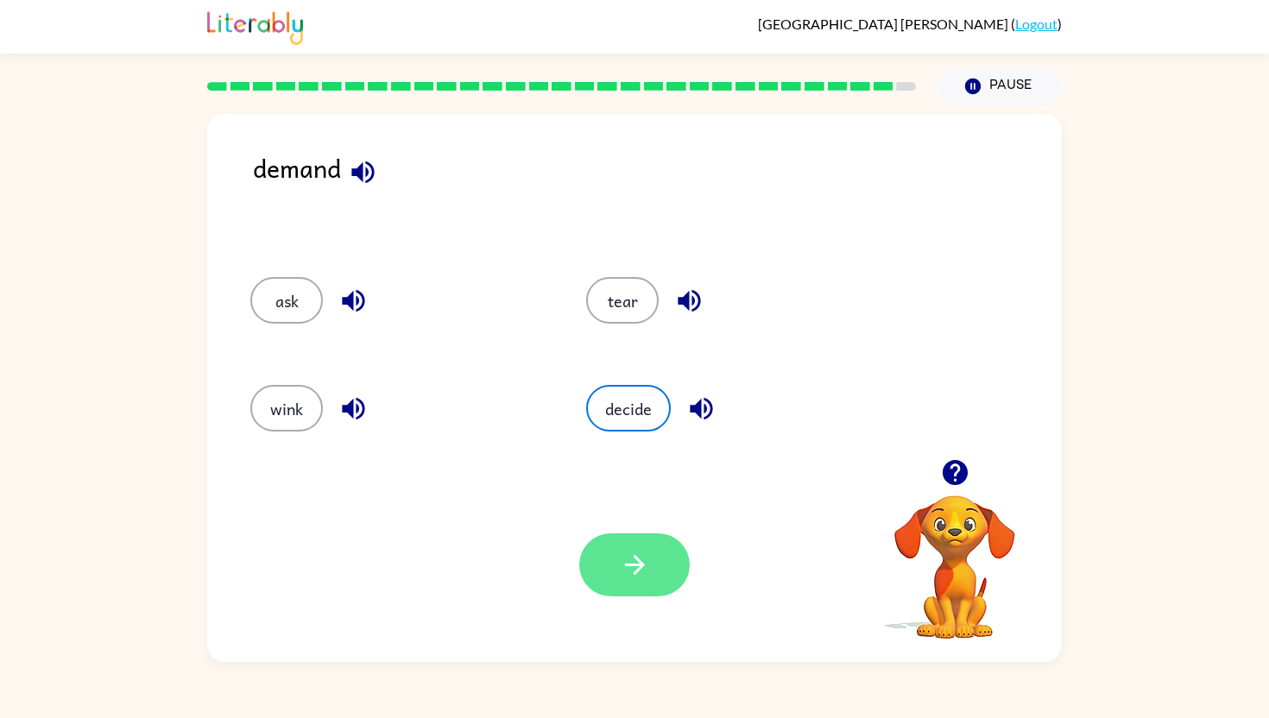
click at [652, 554] on button "button" at bounding box center [634, 565] width 111 height 63
